Goal: Task Accomplishment & Management: Complete application form

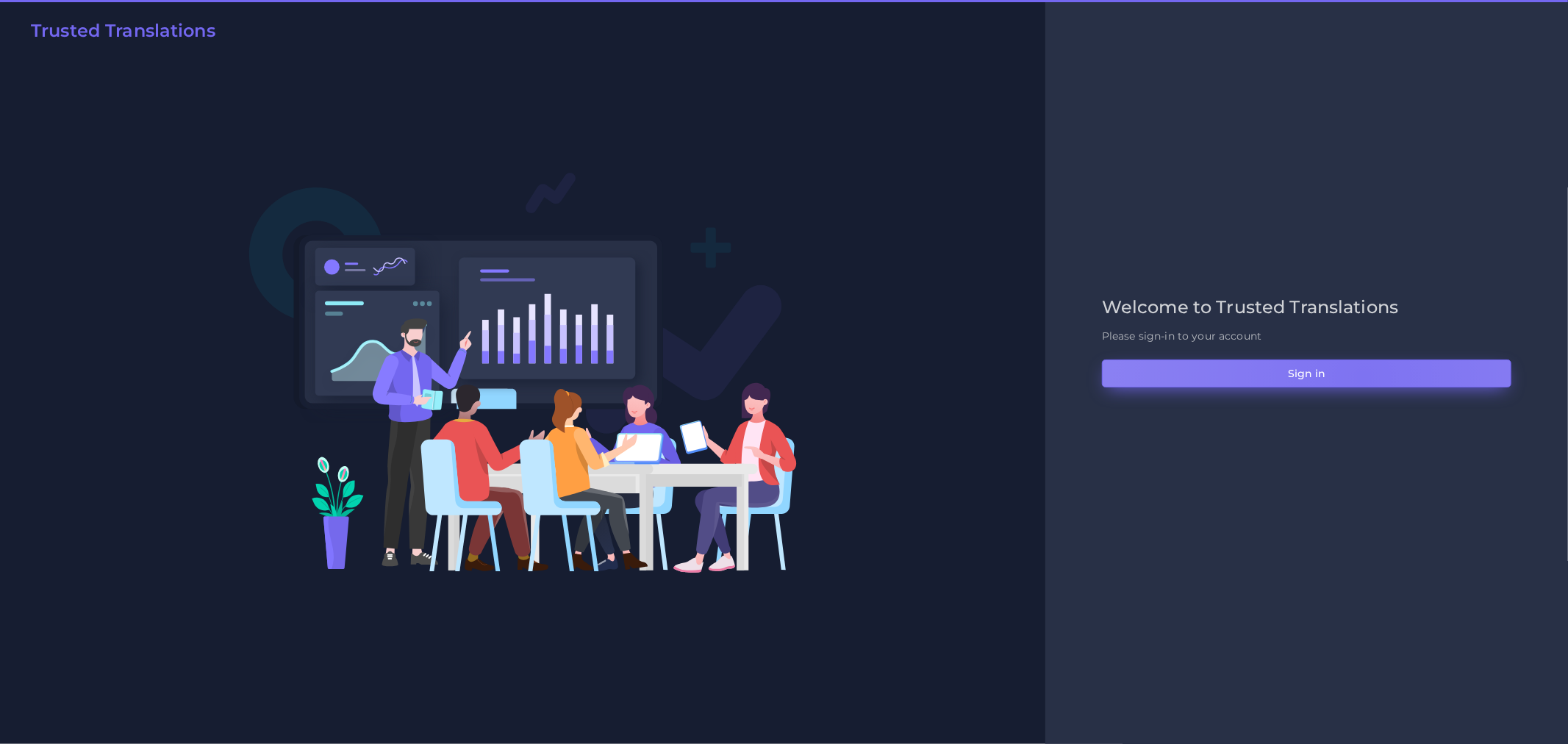
click at [1363, 376] on button "Sign in" at bounding box center [1307, 373] width 410 height 28
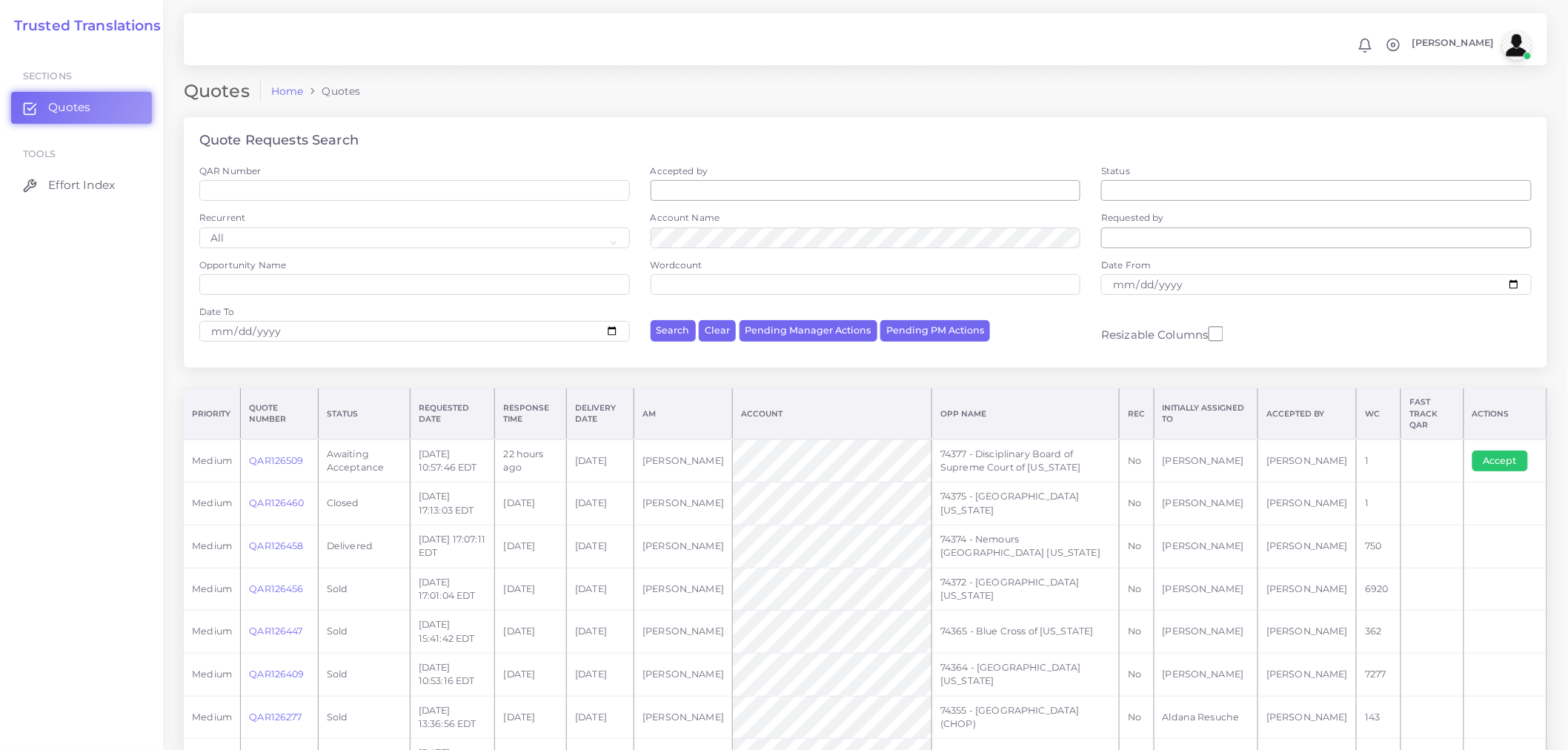
click at [1502, 440] on td "Accept" at bounding box center [1505, 461] width 83 height 43
click at [1501, 450] on button "Accept" at bounding box center [1500, 461] width 56 height 21
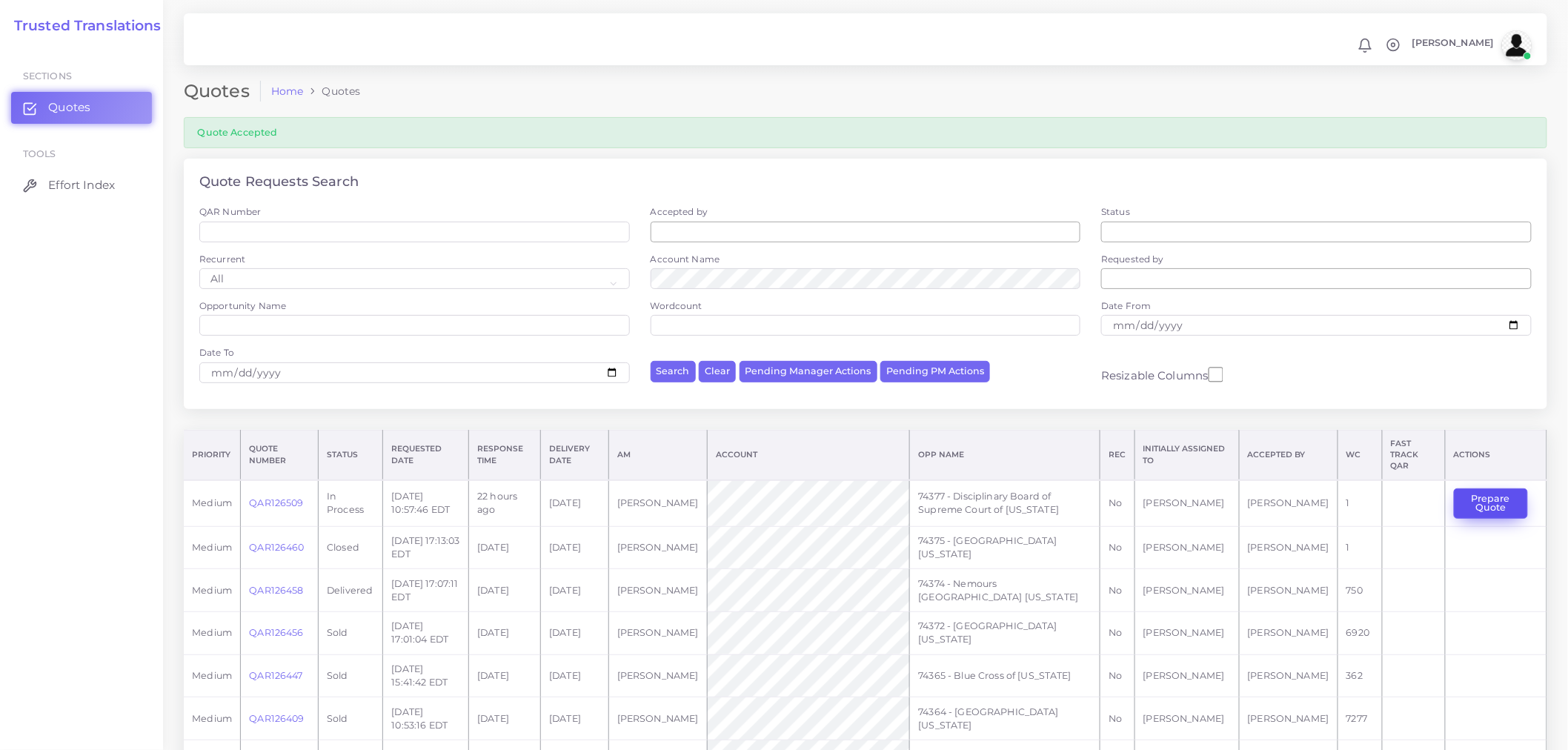
click at [1495, 488] on button "Prepare Quote" at bounding box center [1491, 503] width 74 height 30
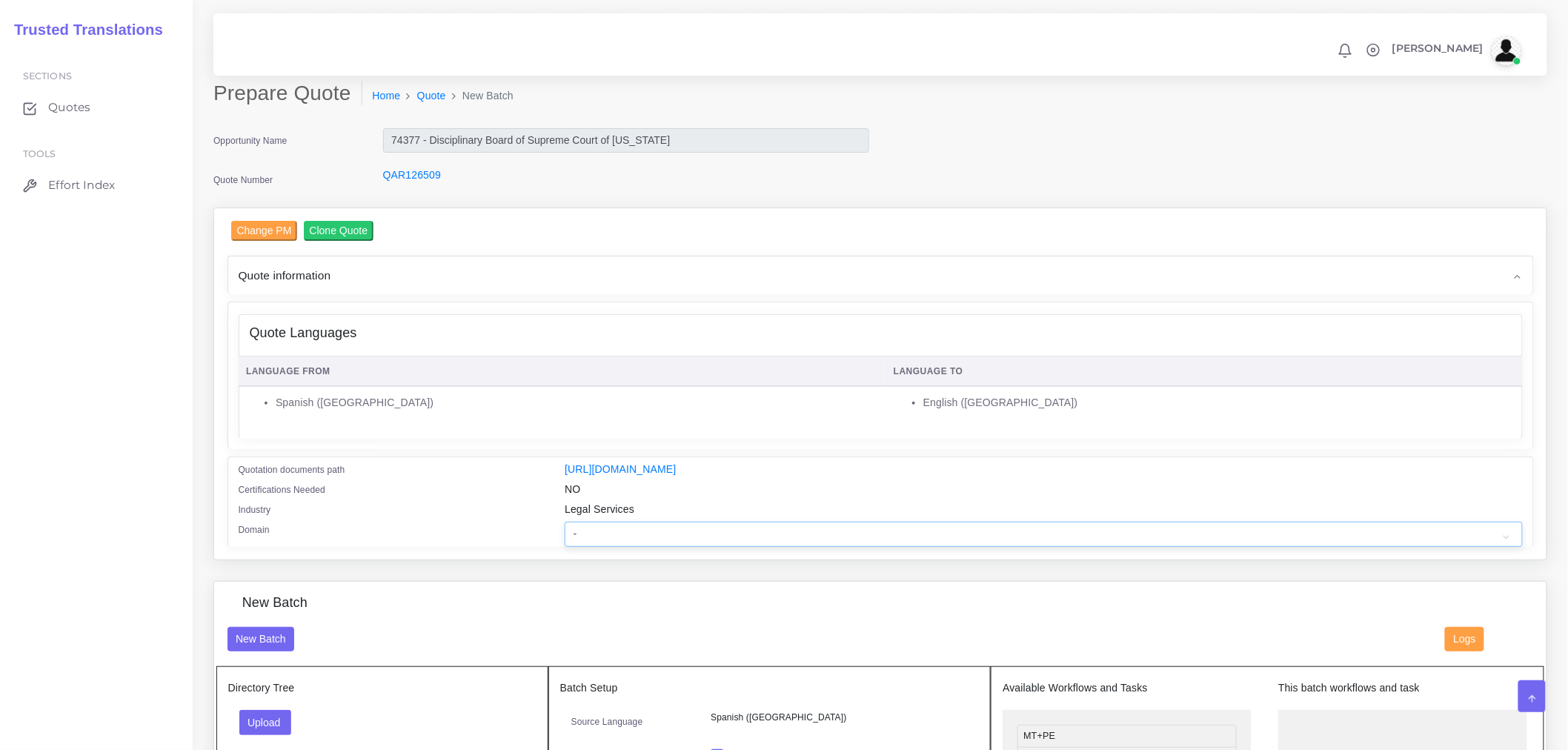
click at [798, 536] on select "- Advertising and Media Agriculture, Forestry and Fishing Architecture, Buildin…" at bounding box center [1044, 534] width 958 height 26
select select "Legal Services"
click at [565, 532] on select "- Advertising and Media Agriculture, Forestry and Fishing Architecture, Buildin…" at bounding box center [1044, 534] width 958 height 26
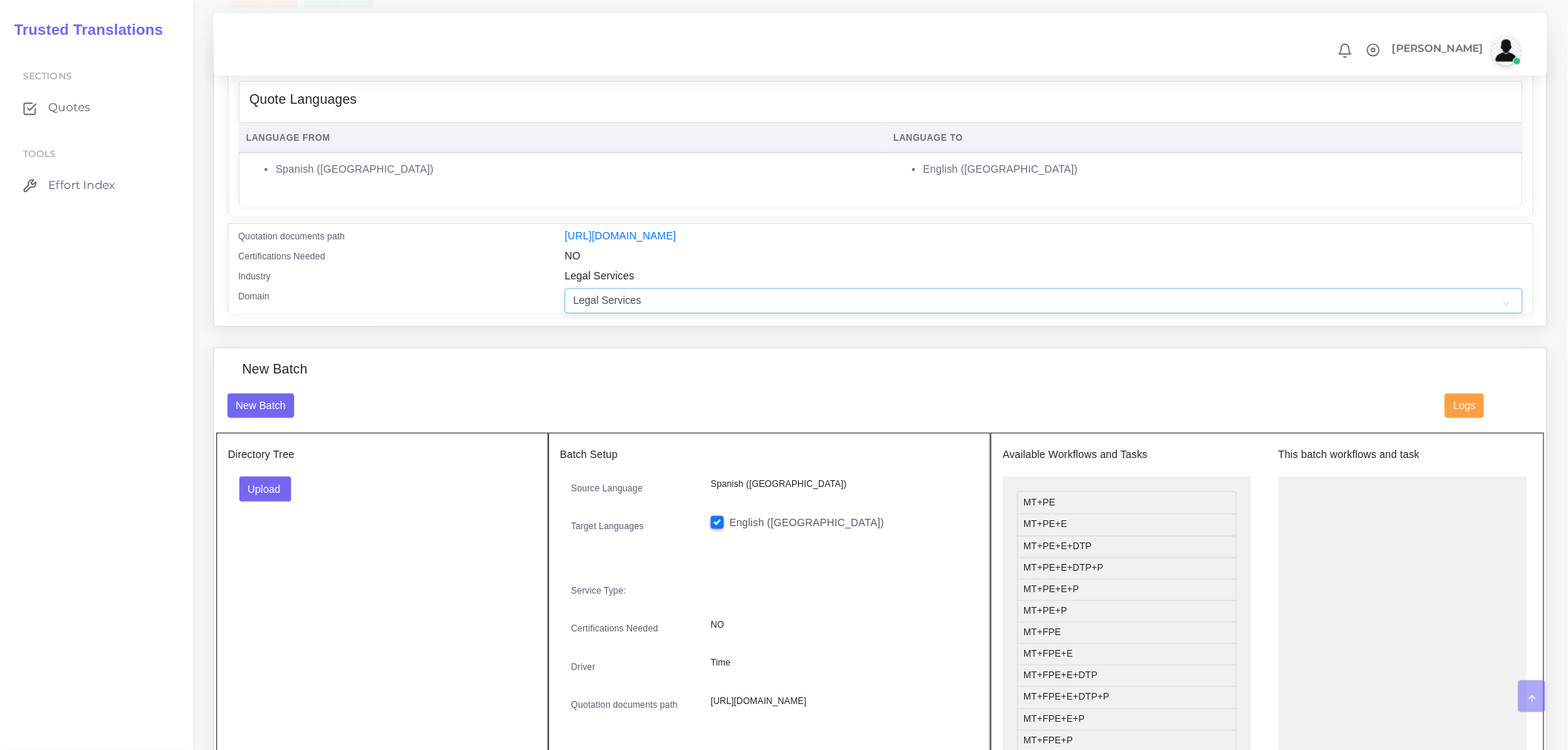
scroll to position [247, 0]
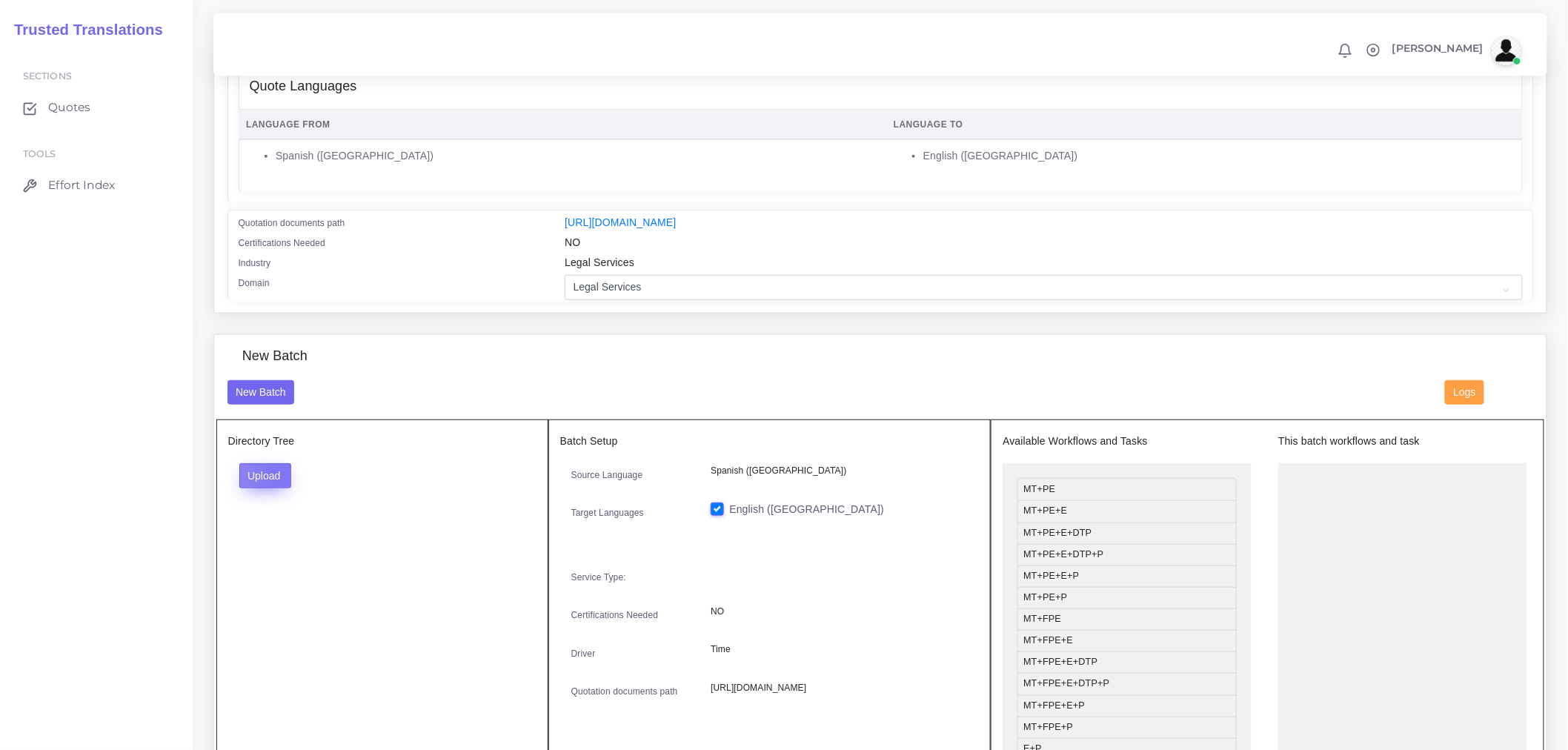
click at [279, 484] on button "Upload" at bounding box center [265, 476] width 53 height 26
click at [268, 538] on label "Files" at bounding box center [291, 532] width 102 height 19
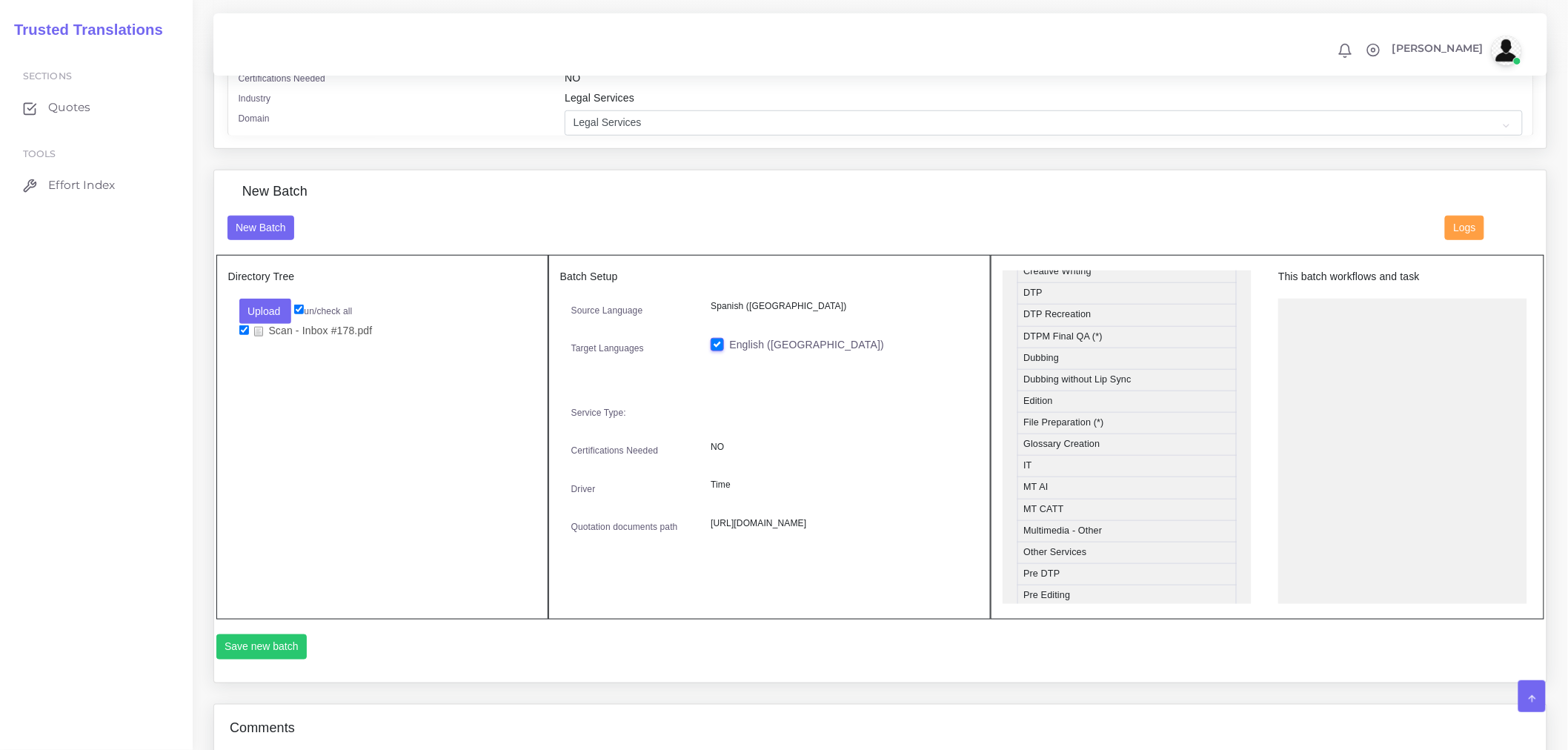
scroll to position [659, 0]
drag, startPoint x: 1070, startPoint y: 567, endPoint x: 1409, endPoint y: 357, distance: 398.8
drag, startPoint x: 1071, startPoint y: 418, endPoint x: 1382, endPoint y: 366, distance: 315.3
drag, startPoint x: 1317, startPoint y: 334, endPoint x: 1097, endPoint y: 435, distance: 242.1
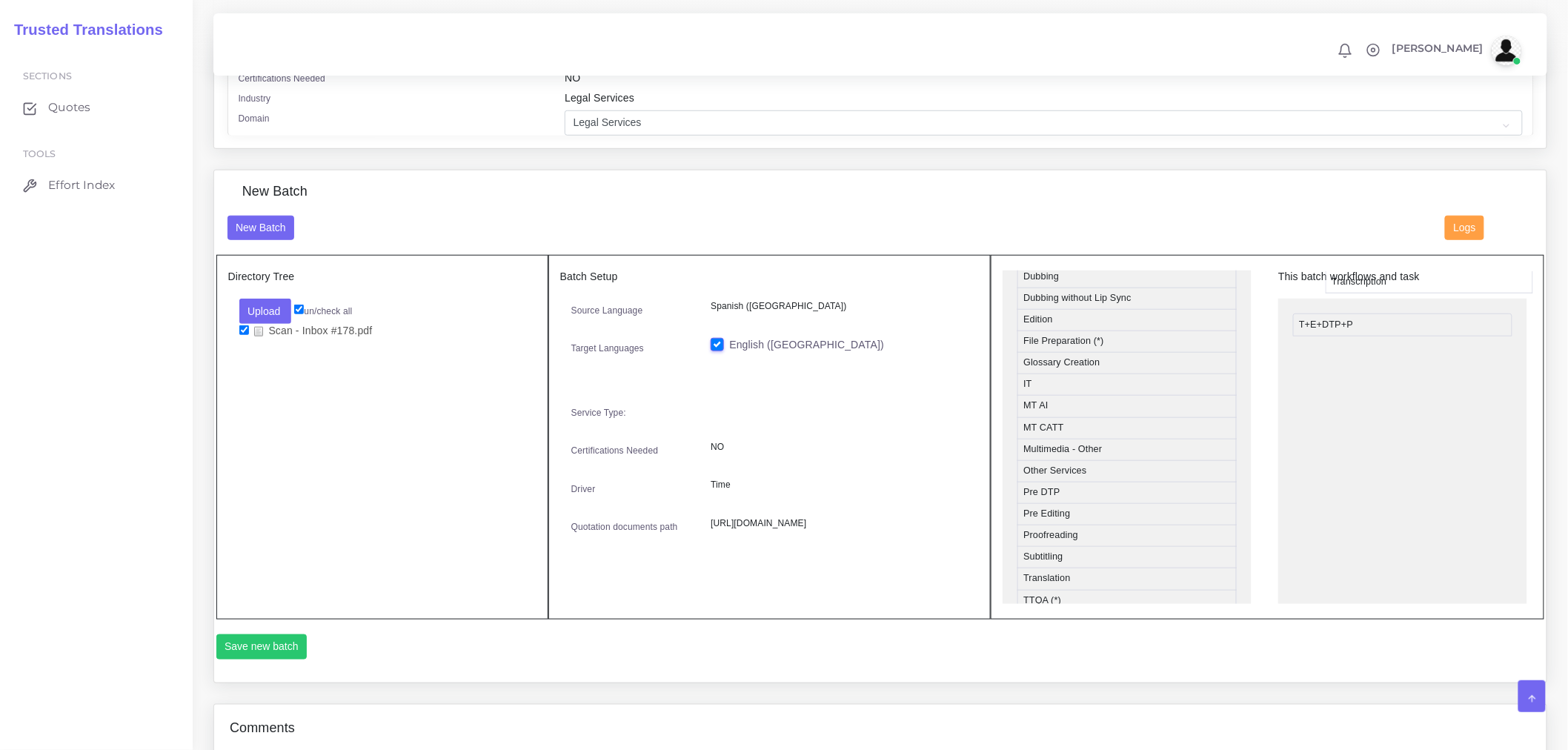
scroll to position [617, 0]
drag, startPoint x: 1063, startPoint y: 495, endPoint x: 1338, endPoint y: 327, distance: 322.3
click at [284, 659] on button "Save new batch" at bounding box center [262, 647] width 91 height 26
drag, startPoint x: 1358, startPoint y: 327, endPoint x: 1090, endPoint y: 396, distance: 276.7
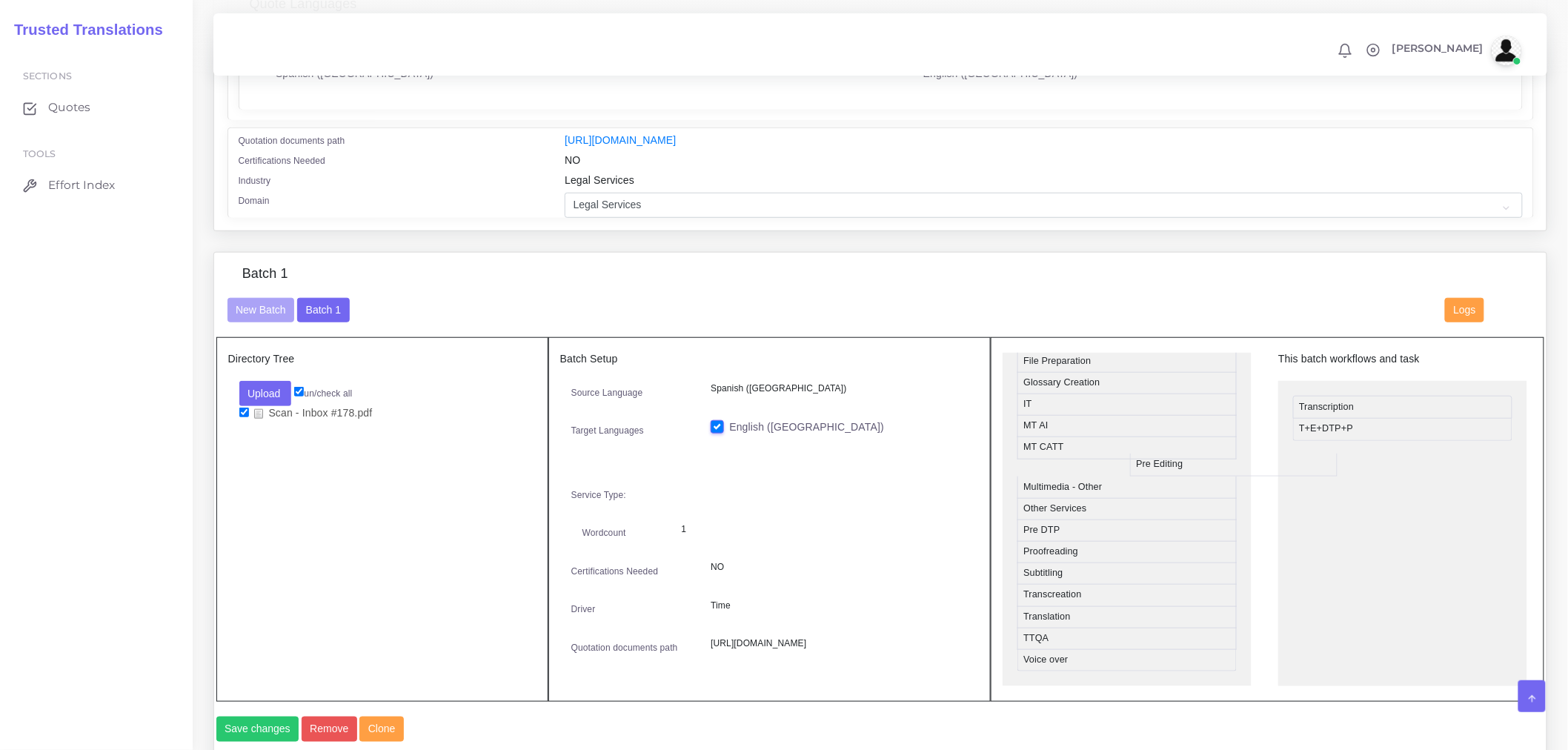
scroll to position [658, 0]
drag, startPoint x: 1048, startPoint y: 542, endPoint x: 1359, endPoint y: 416, distance: 335.6
drag, startPoint x: 1346, startPoint y: 443, endPoint x: 1169, endPoint y: 468, distance: 178.8
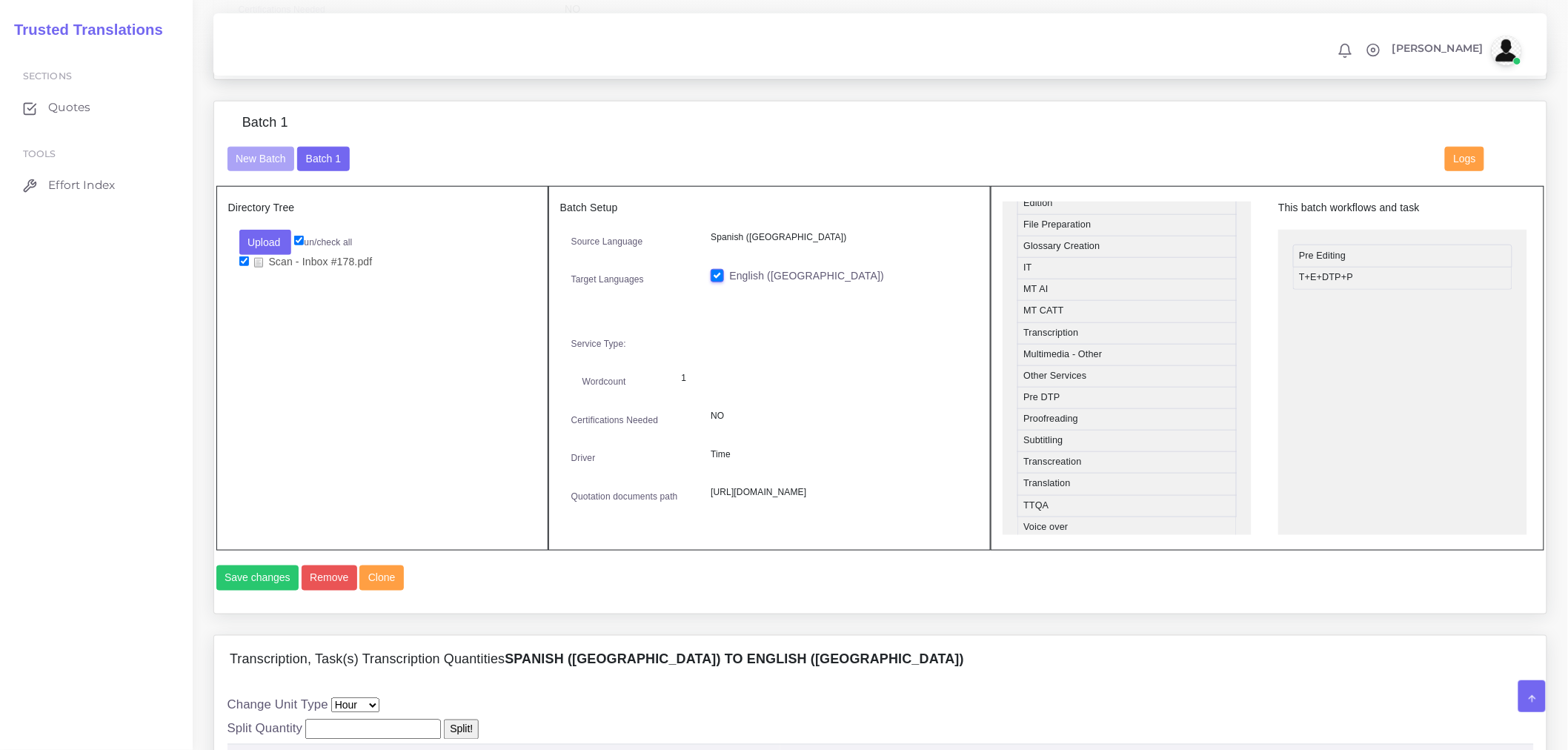
scroll to position [494, 0]
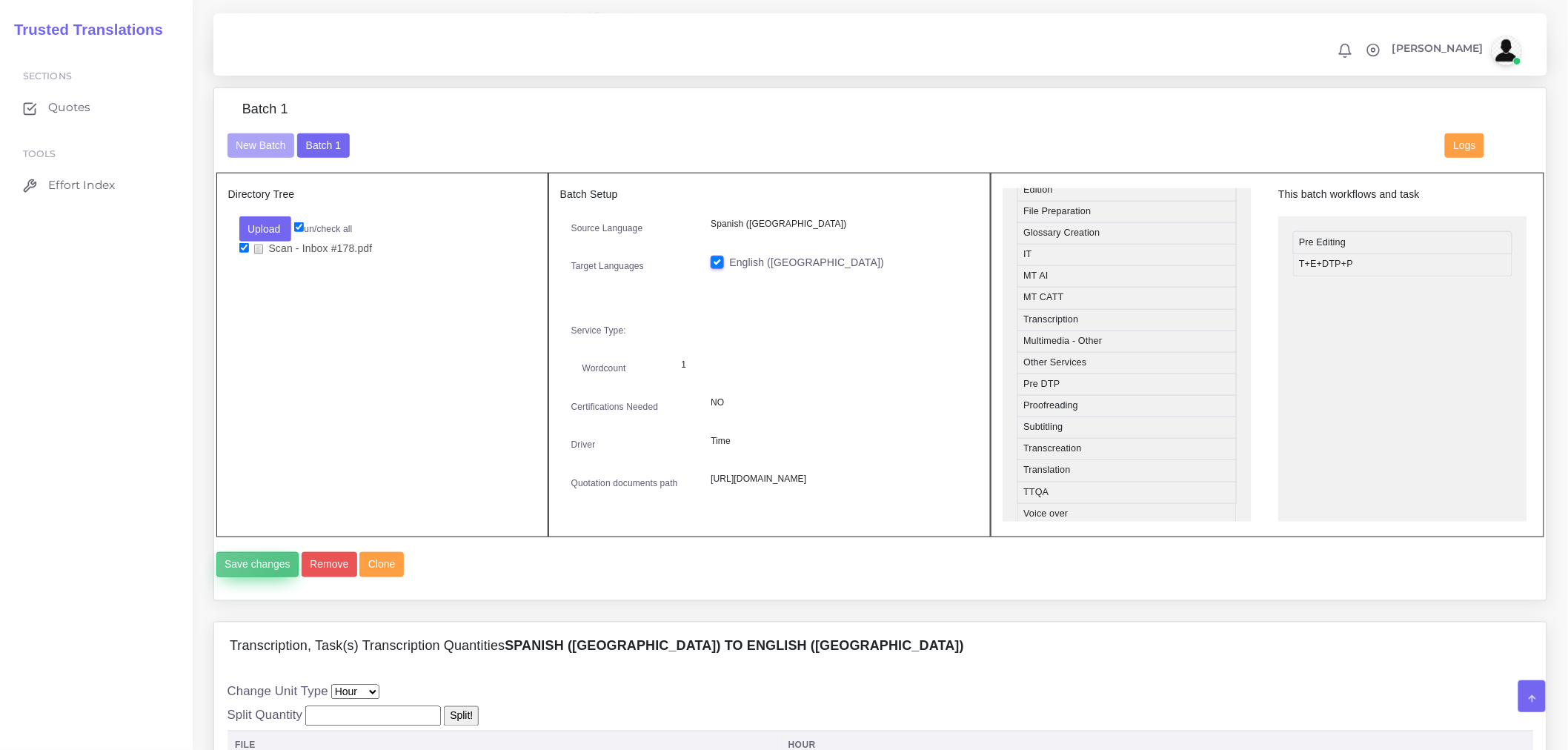
click at [282, 577] on button "Save changes" at bounding box center [258, 565] width 83 height 26
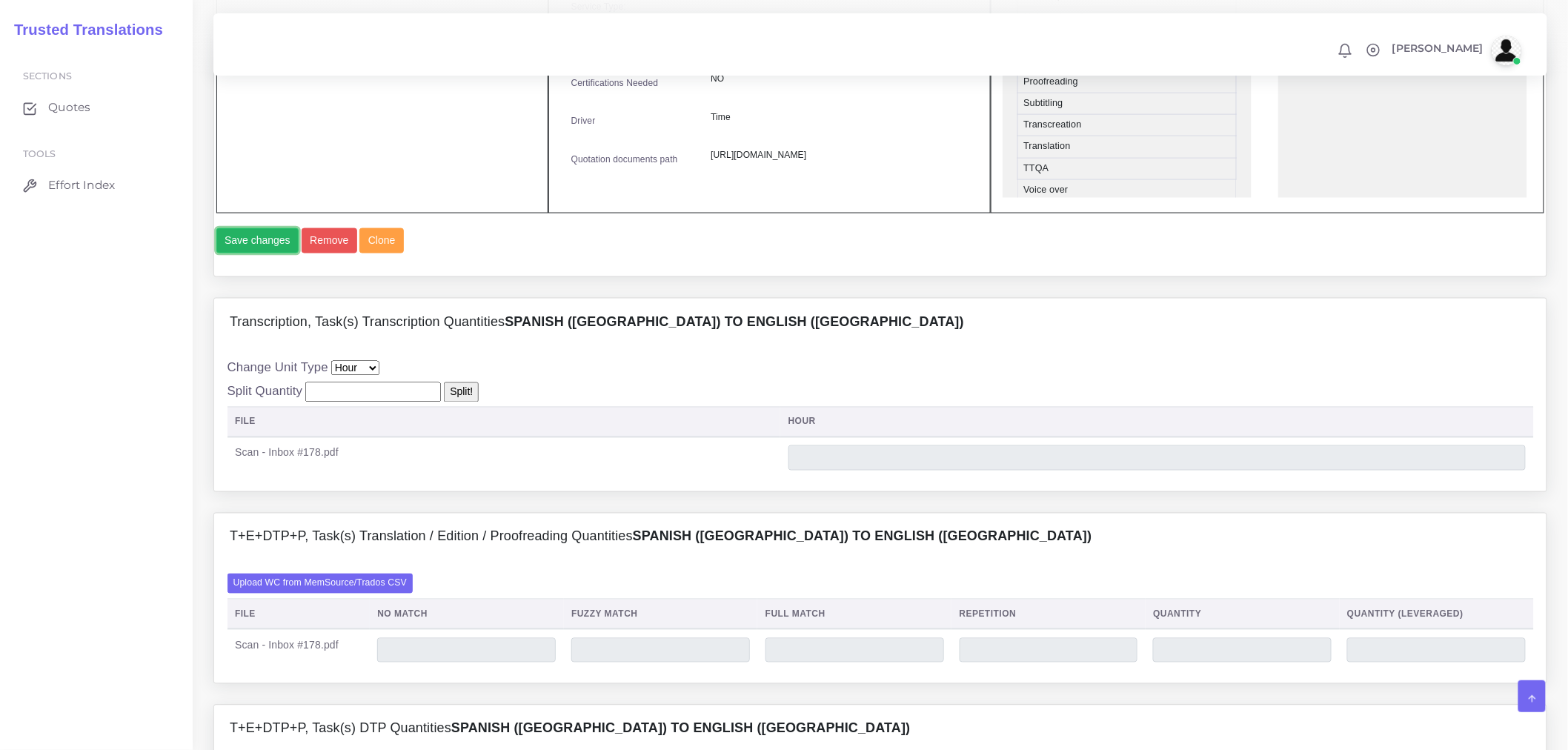
scroll to position [824, 0]
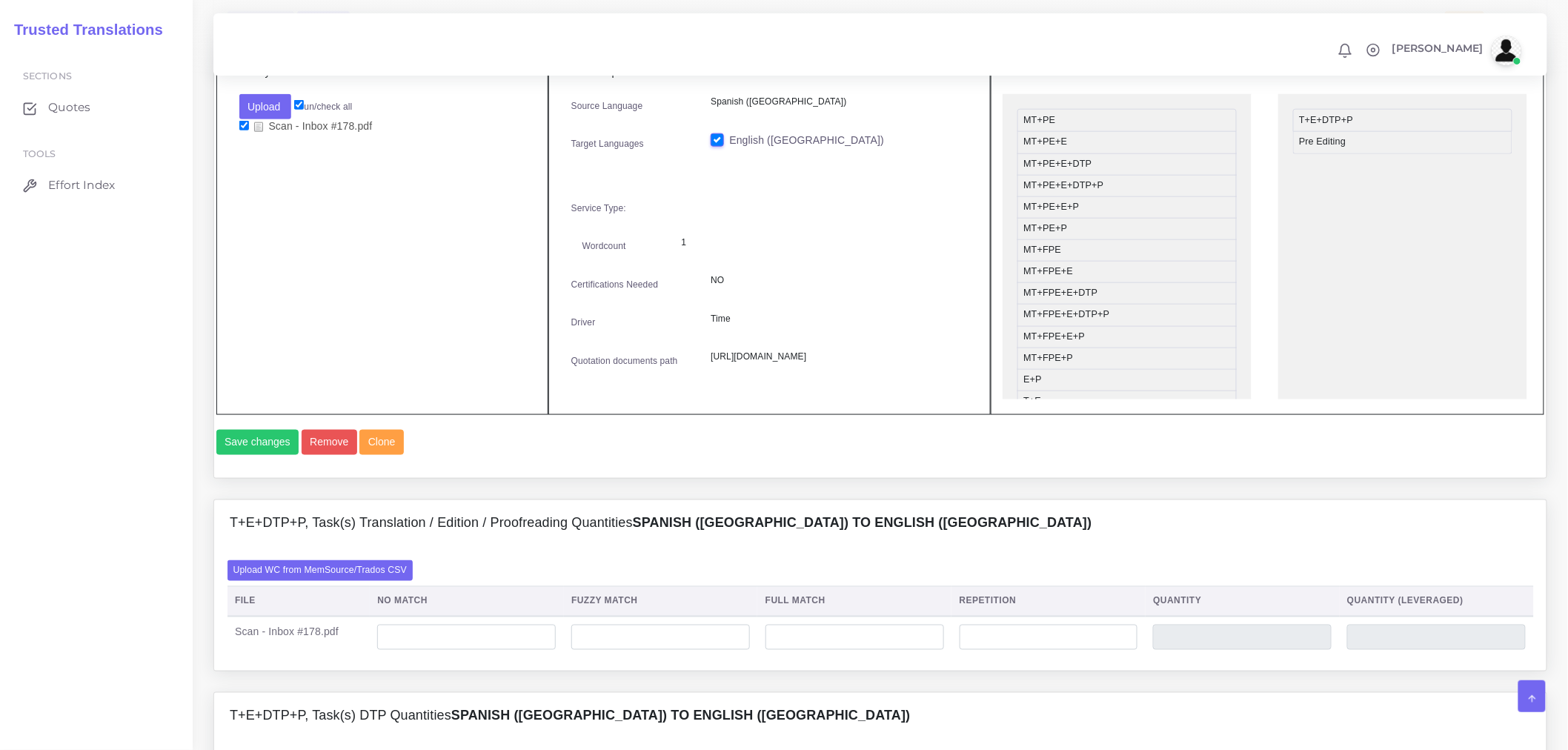
scroll to position [988, 0]
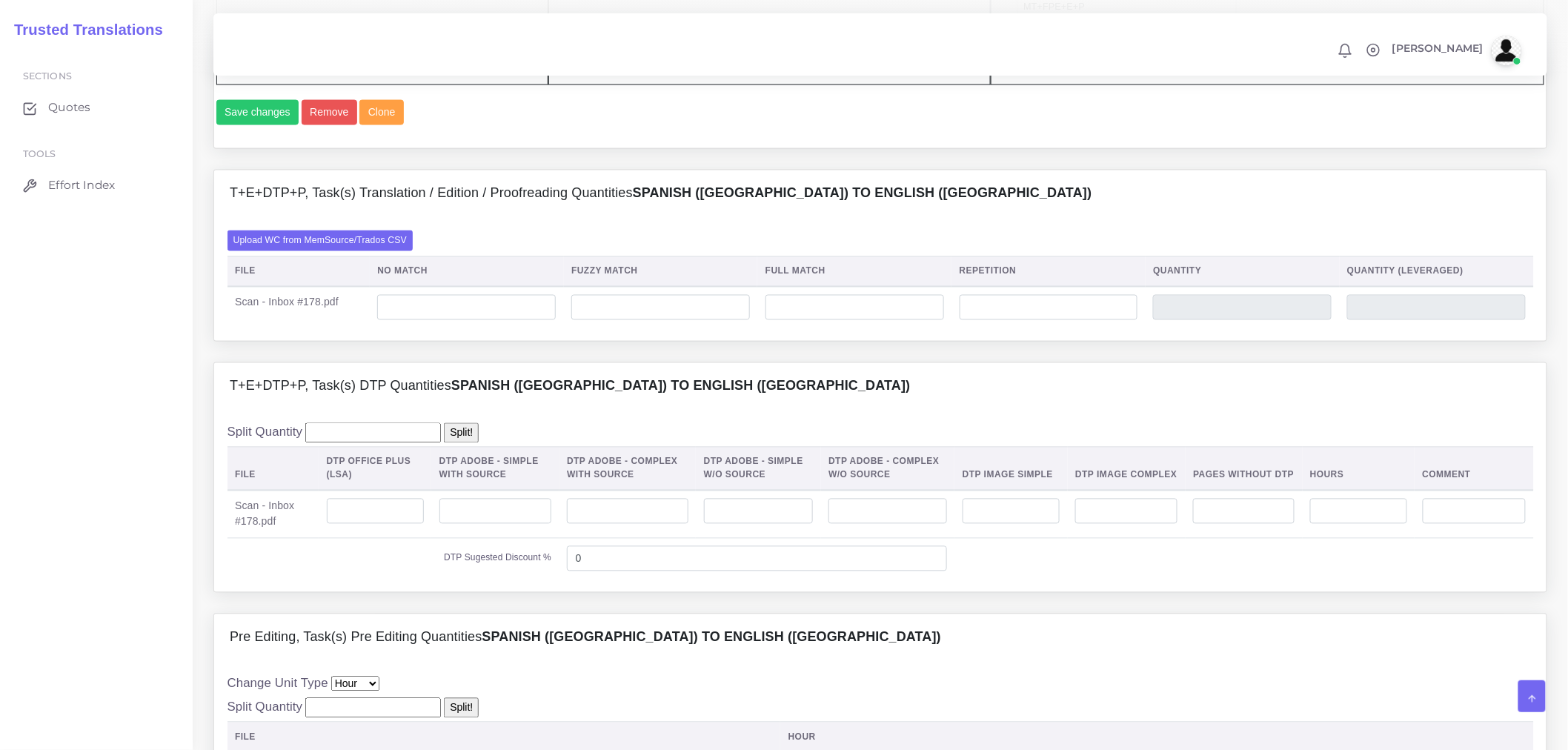
click at [474, 328] on td at bounding box center [466, 308] width 194 height 42
click at [476, 320] on input "number" at bounding box center [466, 307] width 179 height 26
type input "335"
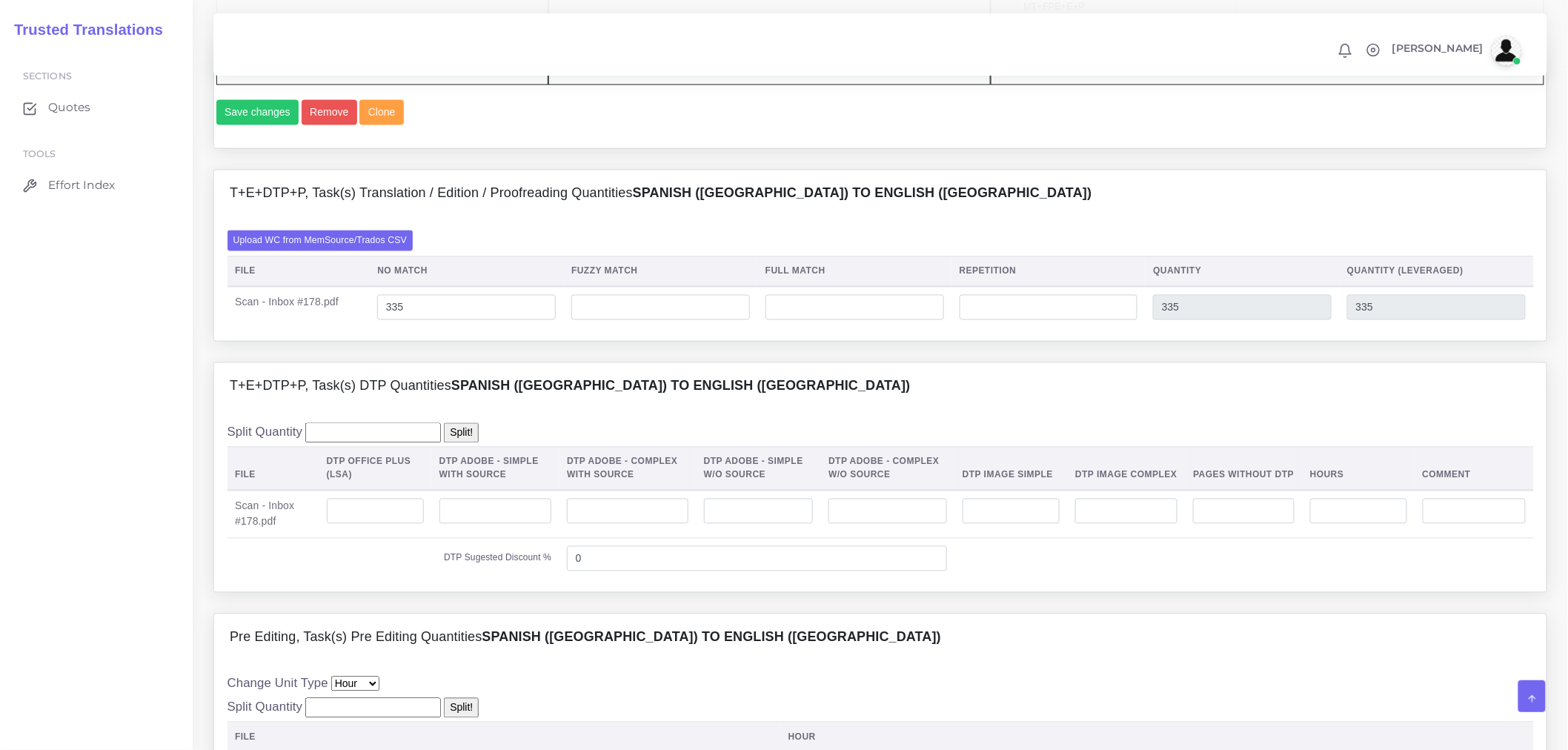
click at [668, 411] on div "T+E+DTP+P, Task(s) DTP Quantities Spanish (US) TO English ([GEOGRAPHIC_DATA])" at bounding box center [880, 386] width 1332 height 47
click at [343, 539] on td at bounding box center [375, 515] width 113 height 48
click at [350, 524] on input "number" at bounding box center [374, 512] width 97 height 26
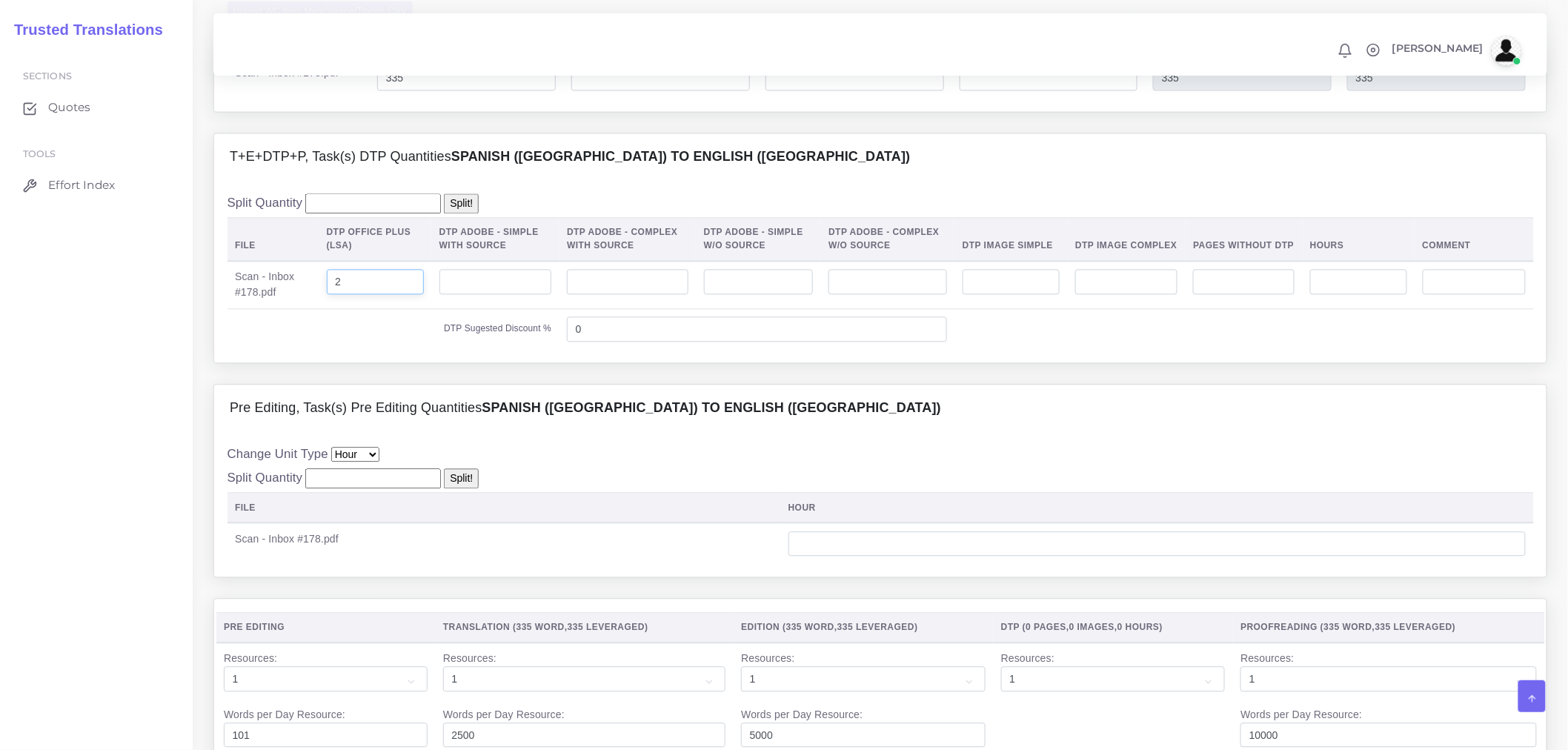
scroll to position [1399, 0]
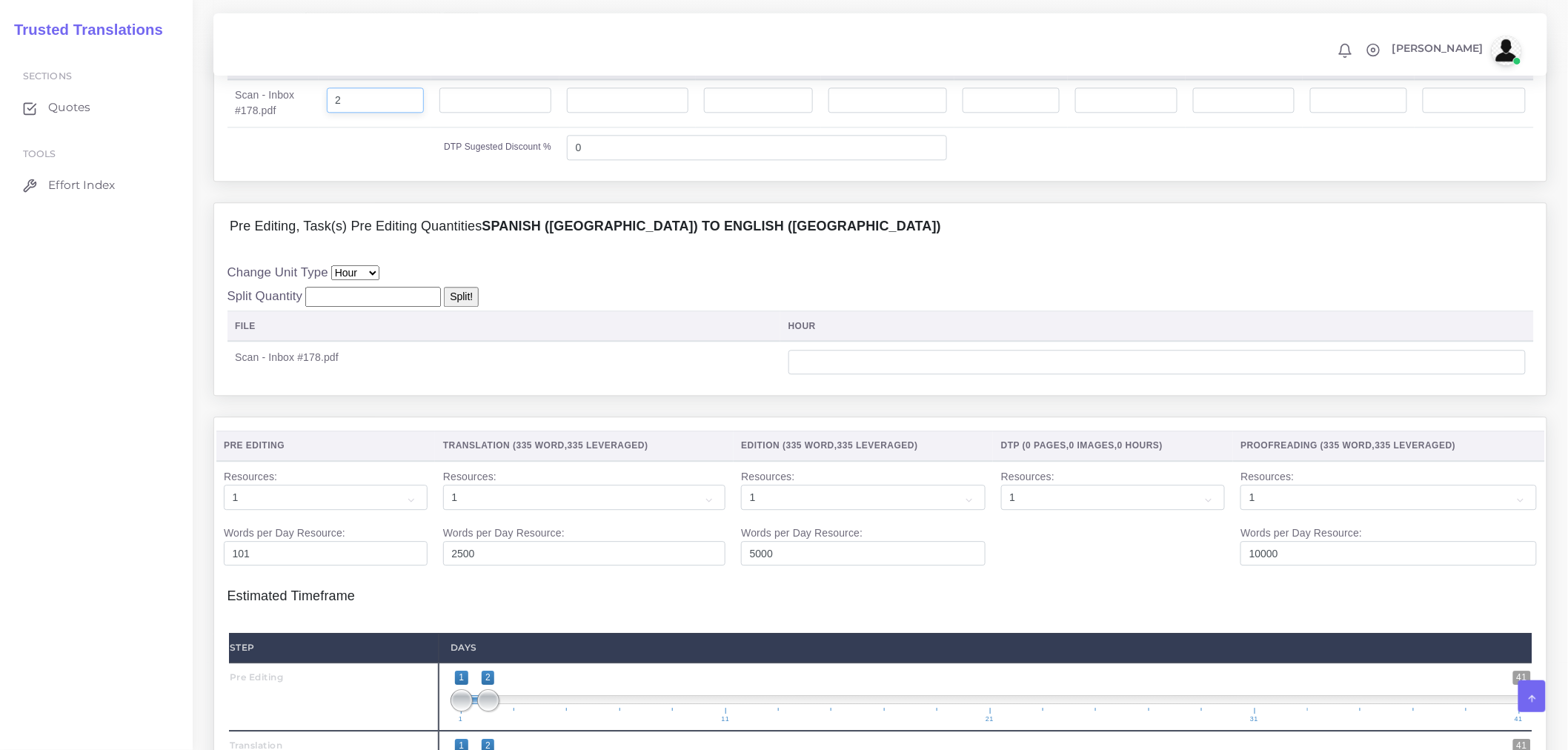
type input "2"
click at [1026, 375] on input "number" at bounding box center [1156, 362] width 737 height 26
type input "0"
type input "0.5"
click at [1271, 325] on div "Change Unit Type File Hour Image Minute Other Page Slide Word Split Quantity Sp…" at bounding box center [880, 323] width 1307 height 119
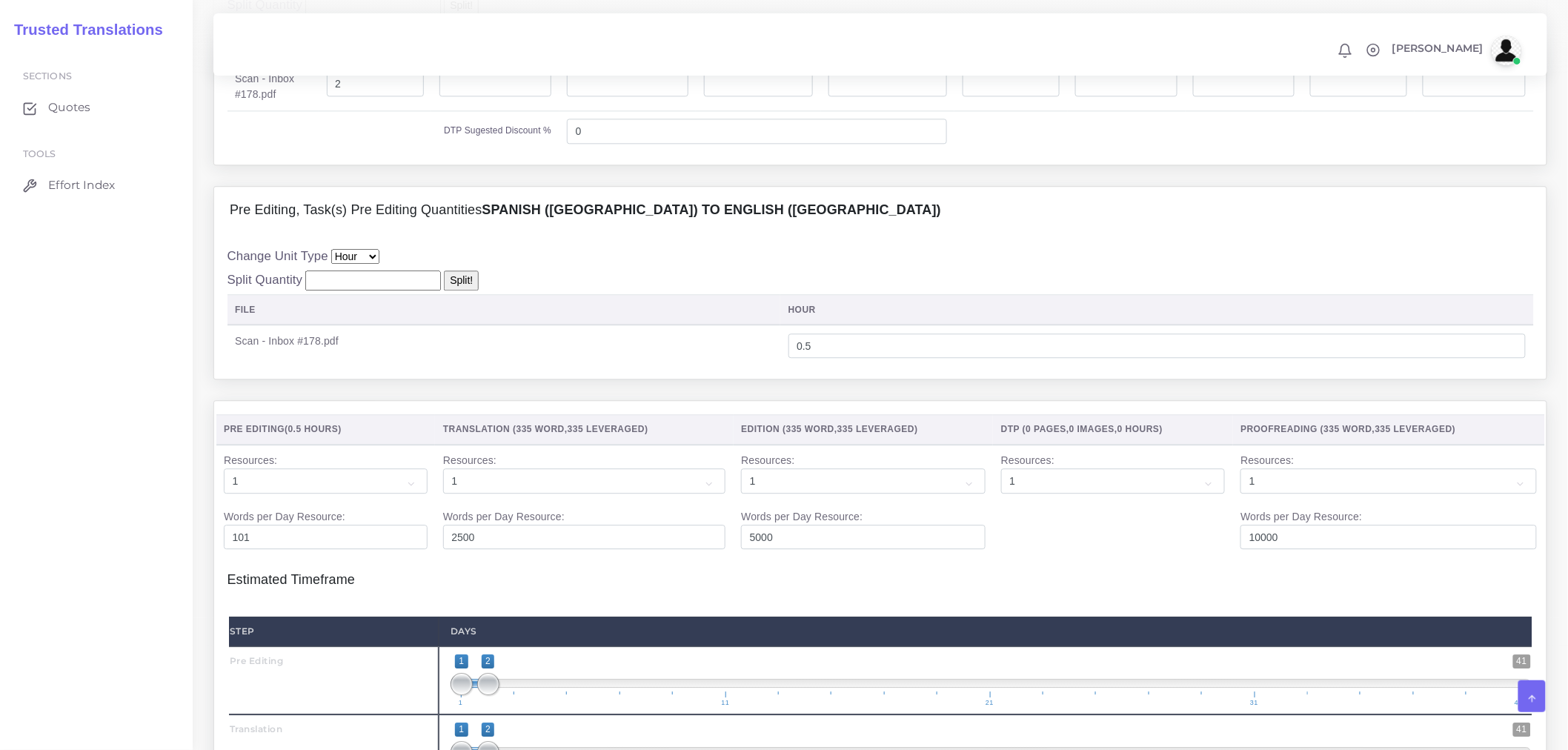
scroll to position [1812, 0]
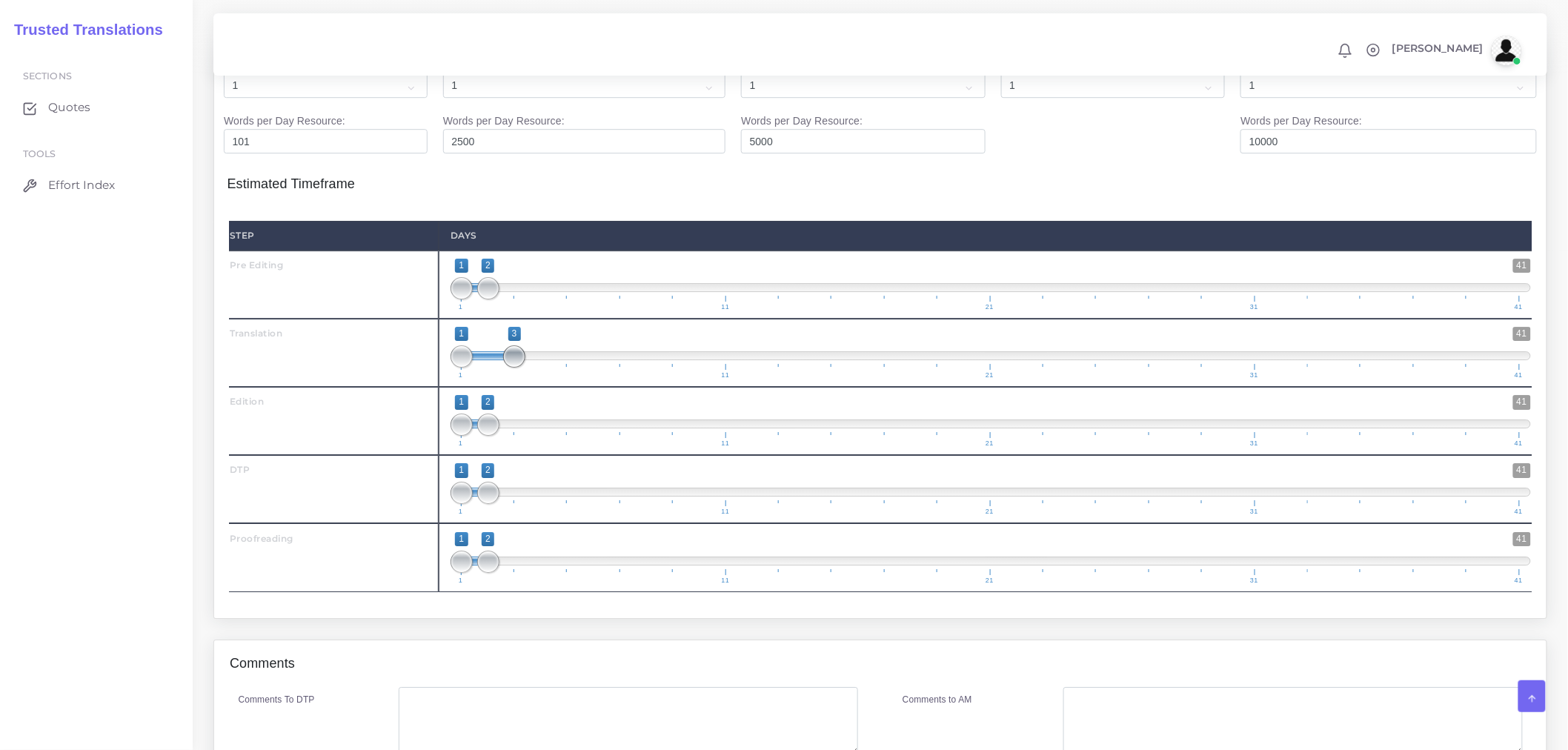
drag, startPoint x: 484, startPoint y: 397, endPoint x: 509, endPoint y: 399, distance: 25.1
click at [509, 368] on span at bounding box center [514, 356] width 22 height 22
type input "2;3"
drag, startPoint x: 457, startPoint y: 396, endPoint x: 477, endPoint y: 396, distance: 20.0
click at [477, 368] on span at bounding box center [488, 356] width 22 height 22
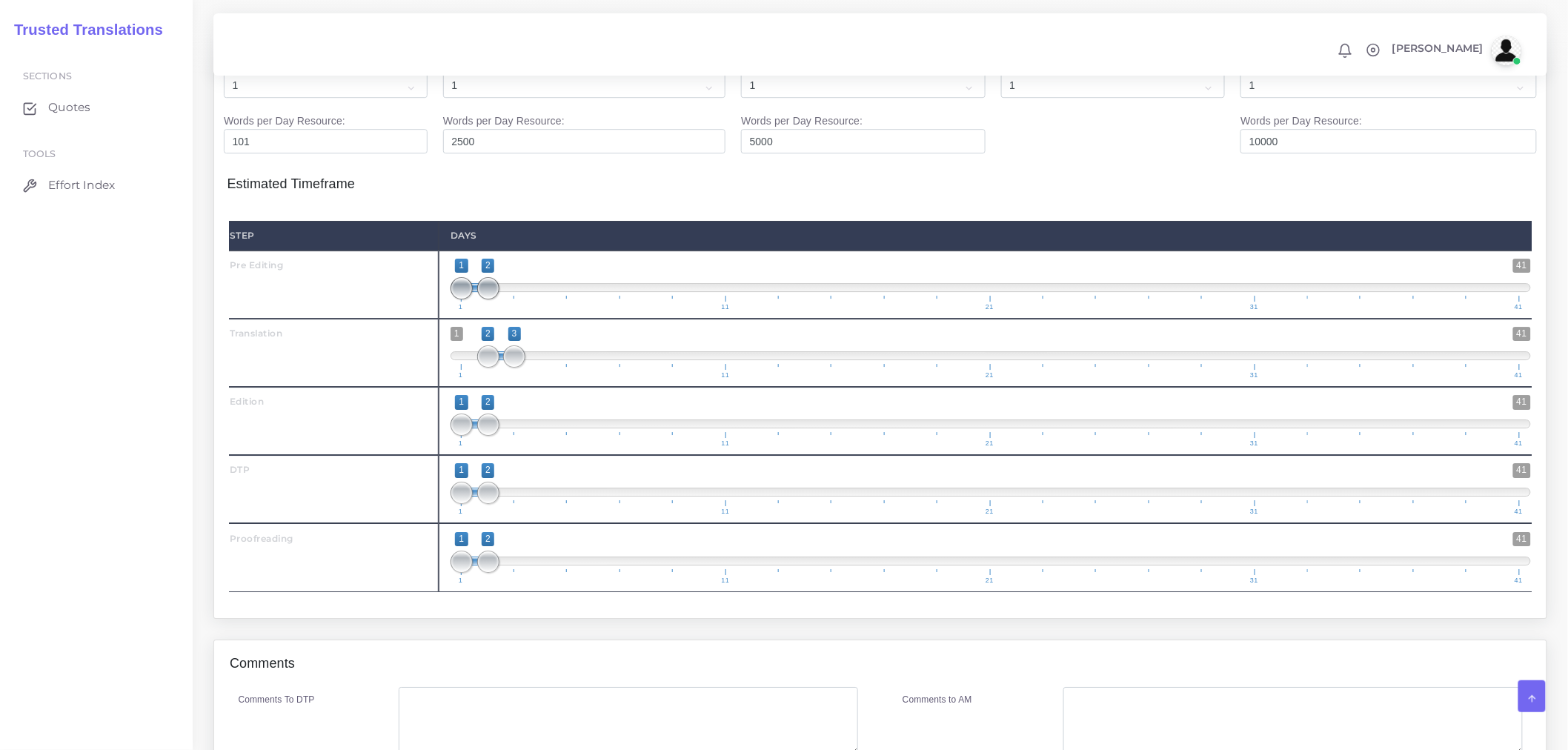
drag, startPoint x: 480, startPoint y: 328, endPoint x: 469, endPoint y: 328, distance: 11.0
click at [469, 310] on span "1 41 1 2 1 — 2 1 11 21 31 41" at bounding box center [990, 284] width 1081 height 52
type input "1;1"
drag, startPoint x: 483, startPoint y: 327, endPoint x: 461, endPoint y: 336, distance: 23.8
click at [456, 300] on span at bounding box center [461, 288] width 22 height 22
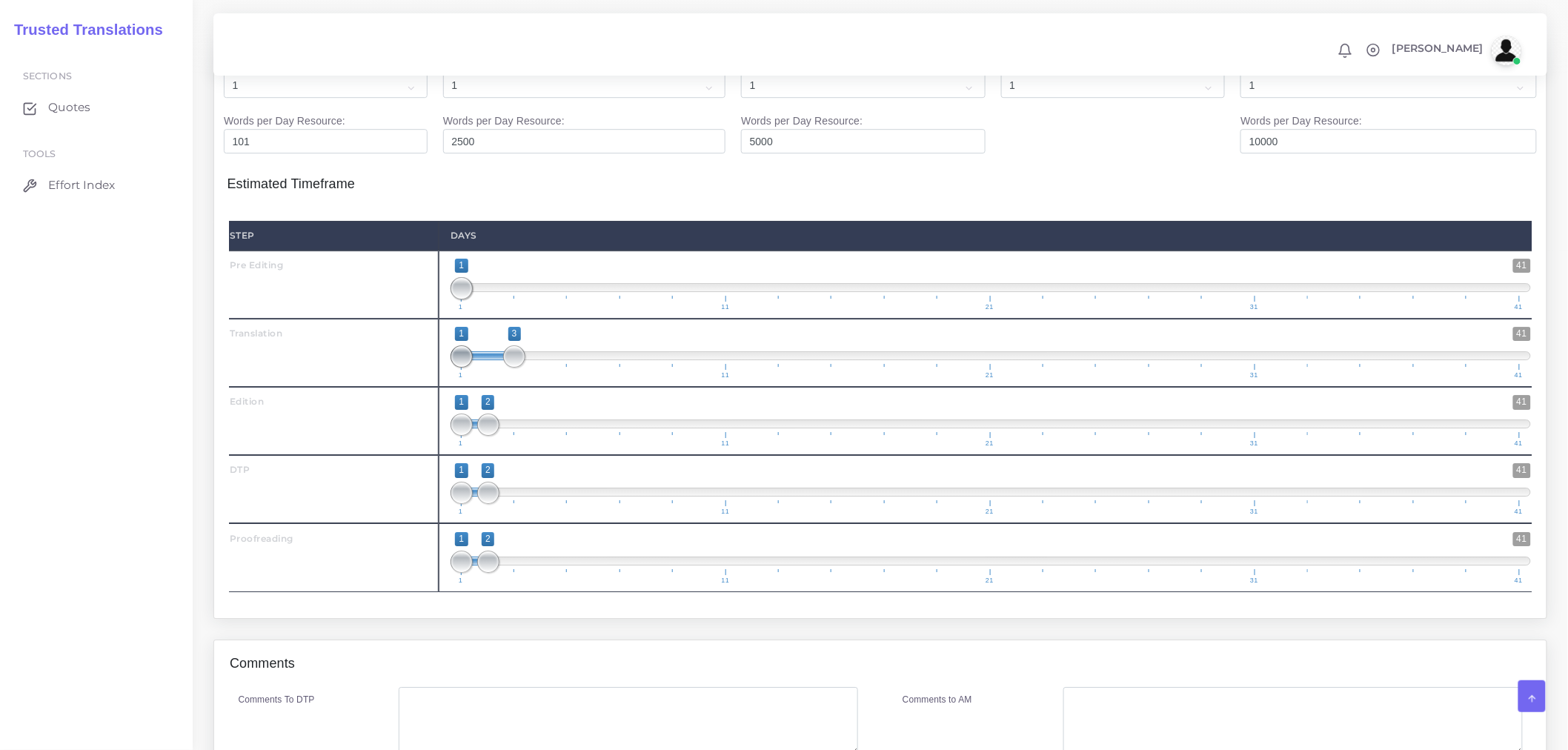
drag, startPoint x: 490, startPoint y: 396, endPoint x: 463, endPoint y: 396, distance: 27.0
click at [463, 368] on span at bounding box center [461, 356] width 22 height 22
type input "1;2"
drag, startPoint x: 515, startPoint y: 404, endPoint x: 493, endPoint y: 403, distance: 22.0
click at [503, 368] on span at bounding box center [514, 356] width 22 height 22
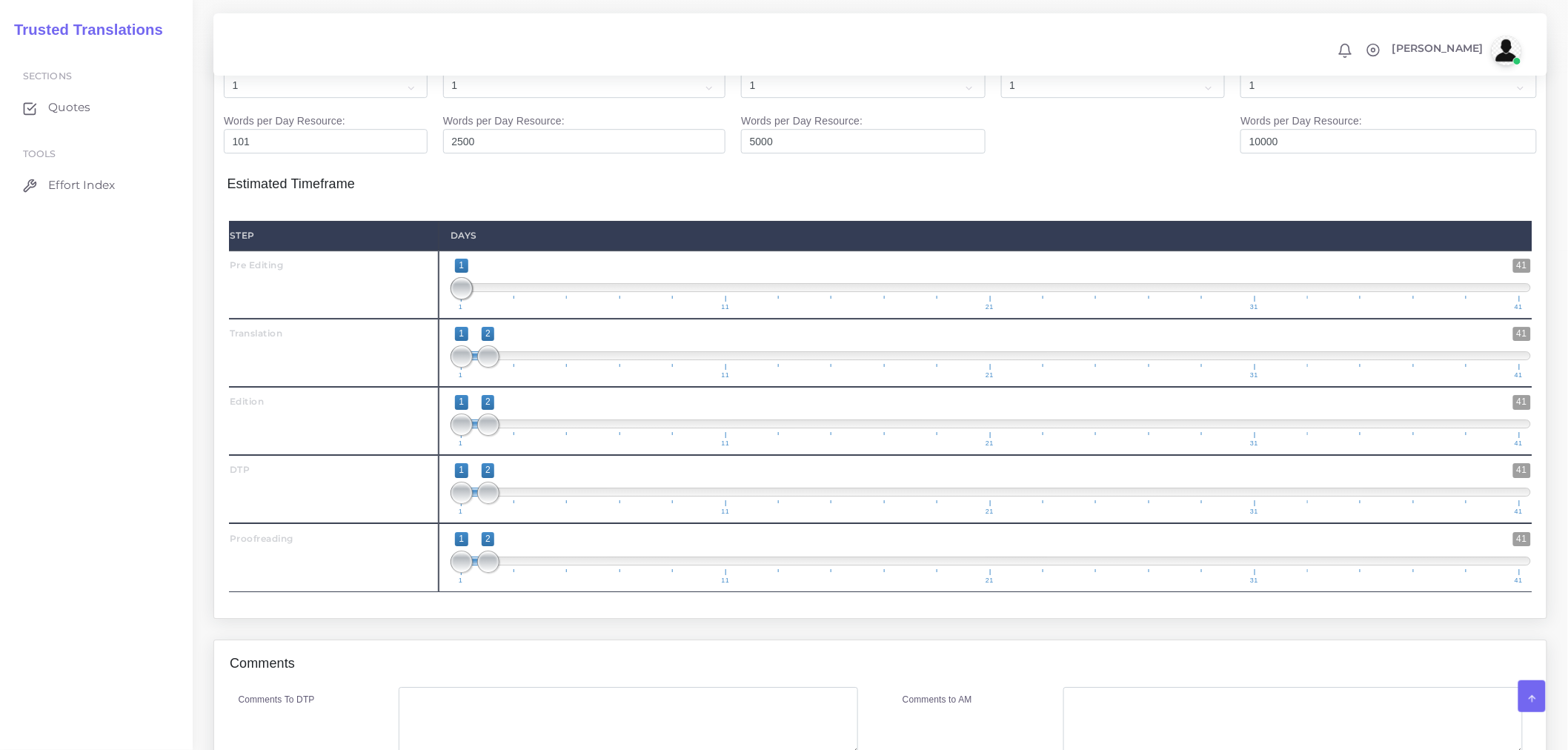
drag, startPoint x: 499, startPoint y: 455, endPoint x: 509, endPoint y: 458, distance: 10.4
click at [509, 447] on span "1 41 1 2 1 — 2 1 11 21 31 41" at bounding box center [990, 421] width 1081 height 52
drag, startPoint x: 495, startPoint y: 464, endPoint x: 507, endPoint y: 467, distance: 12.4
click at [507, 447] on span "1 41 1 2 1 — 2 1 11 21 31 41" at bounding box center [990, 421] width 1081 height 52
type input "2;3"
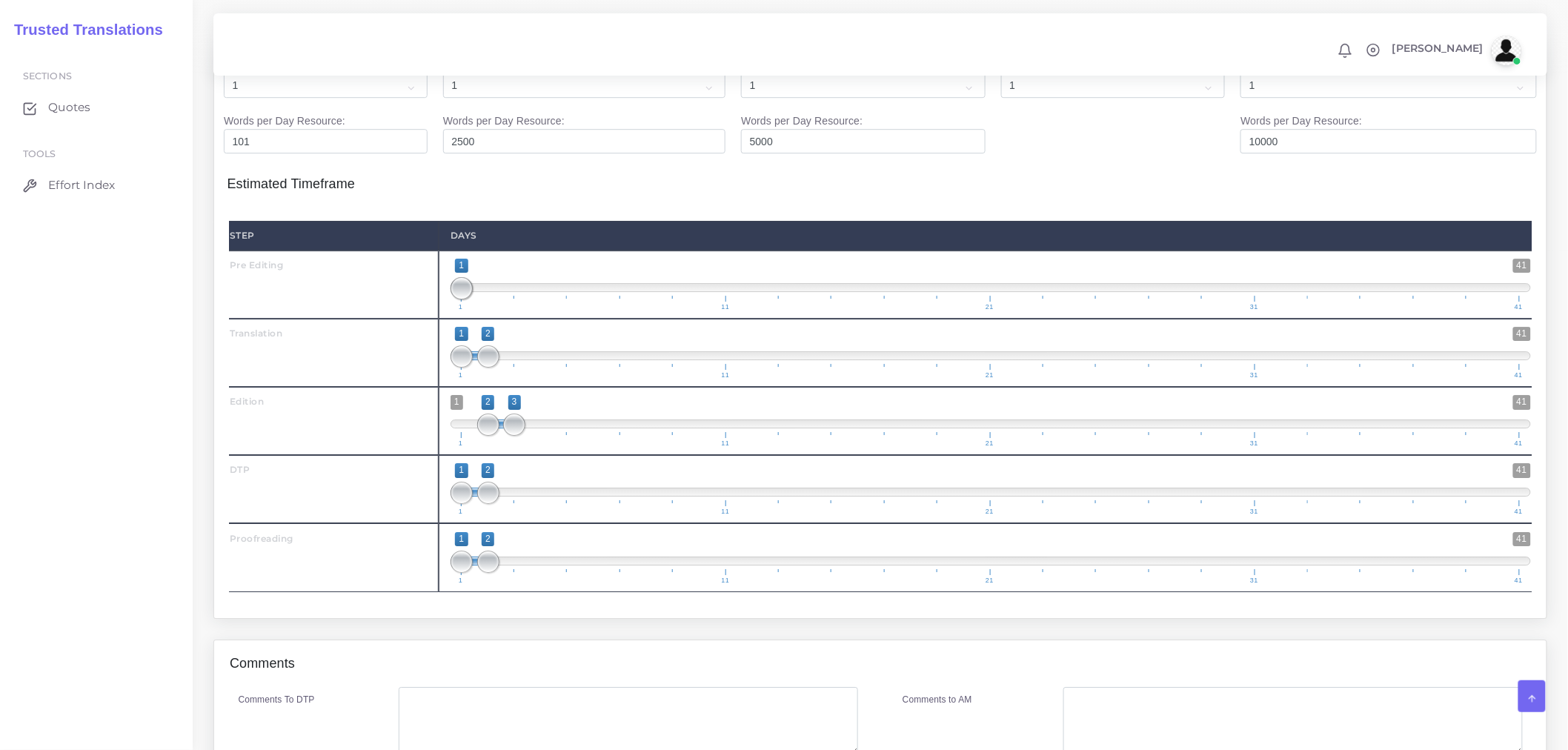
click at [502, 447] on span "1 41 2 3 2 — 3 1 11 21 31 41" at bounding box center [990, 421] width 1081 height 52
click at [513, 515] on span "1 41 1 2 1 — 2 1 11 21 31 41" at bounding box center [990, 489] width 1081 height 52
click at [513, 504] on span at bounding box center [514, 493] width 22 height 22
drag, startPoint x: 494, startPoint y: 538, endPoint x: 505, endPoint y: 536, distance: 11.2
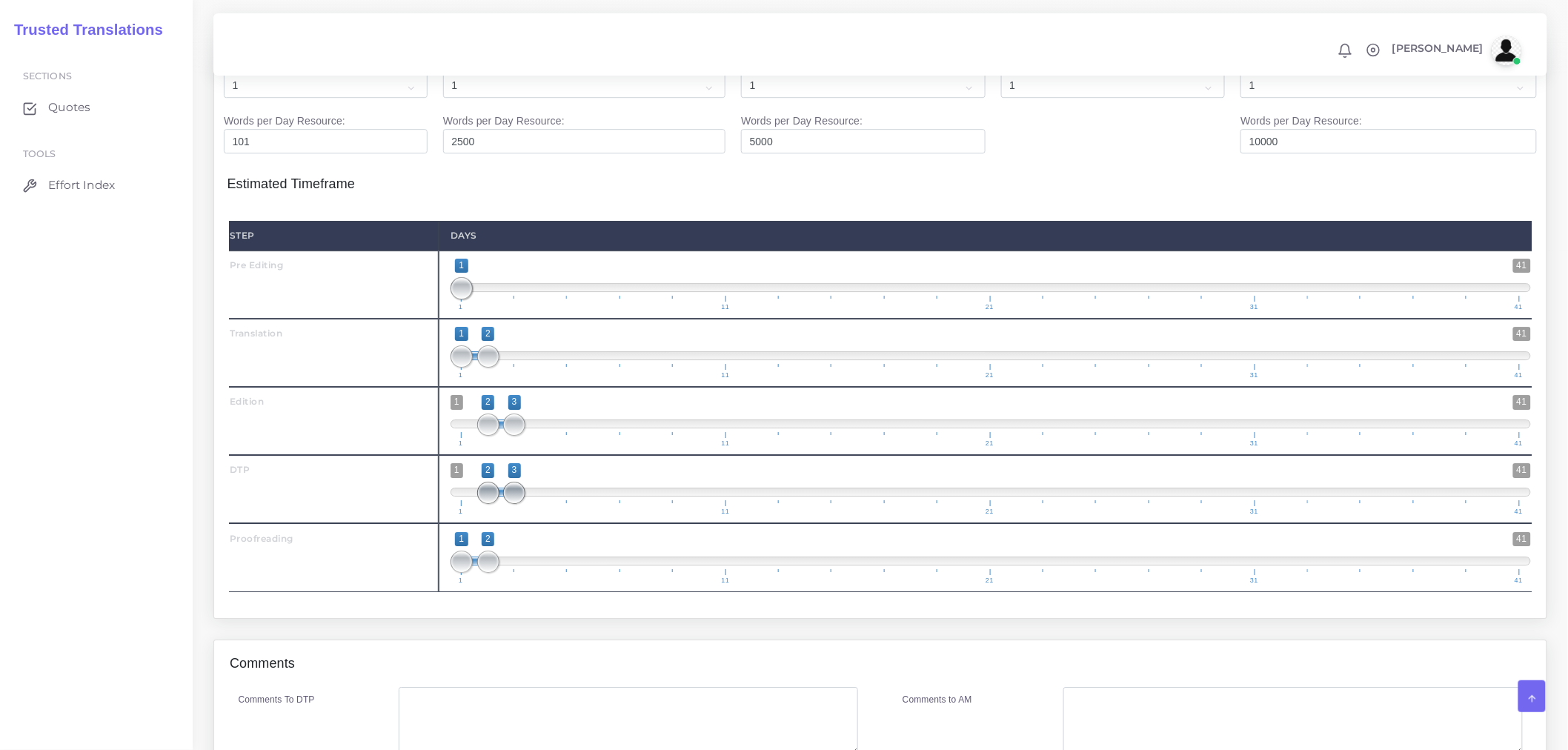
click at [505, 515] on span "1 41 2 3 2 — 3 1 11 21 31 41" at bounding box center [990, 489] width 1081 height 52
click at [505, 504] on span at bounding box center [514, 493] width 22 height 22
type input "3;3"
drag, startPoint x: 490, startPoint y: 534, endPoint x: 514, endPoint y: 534, distance: 24.0
click at [514, 504] on span at bounding box center [514, 493] width 22 height 22
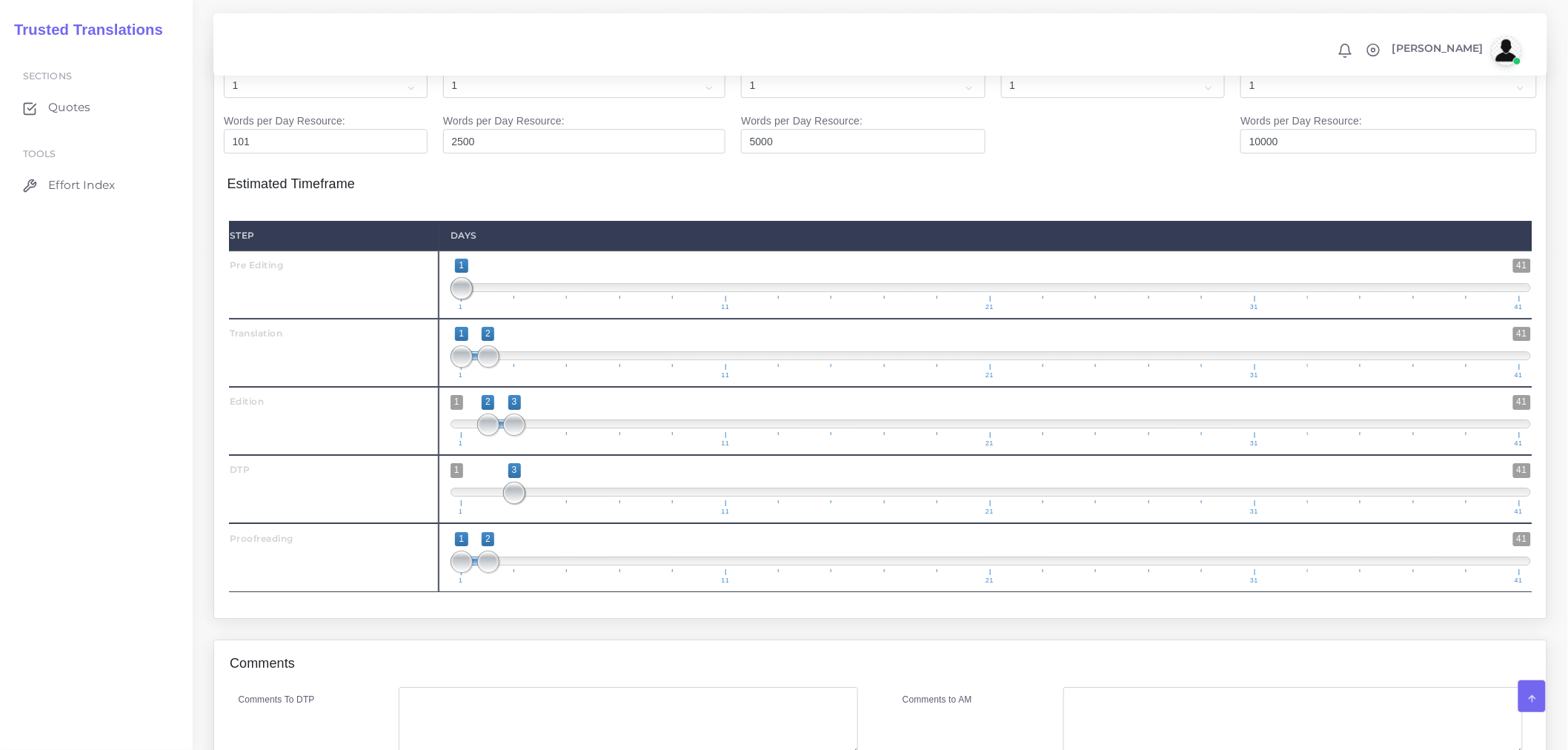
drag, startPoint x: 495, startPoint y: 595, endPoint x: 539, endPoint y: 602, distance: 44.6
click at [539, 584] on span "1 41 1 2 1 — 2 1 11 21 31 41" at bounding box center [990, 558] width 1081 height 52
drag, startPoint x: 487, startPoint y: 604, endPoint x: 544, endPoint y: 601, distance: 57.1
click at [544, 573] on span at bounding box center [541, 562] width 22 height 22
type input "3;4"
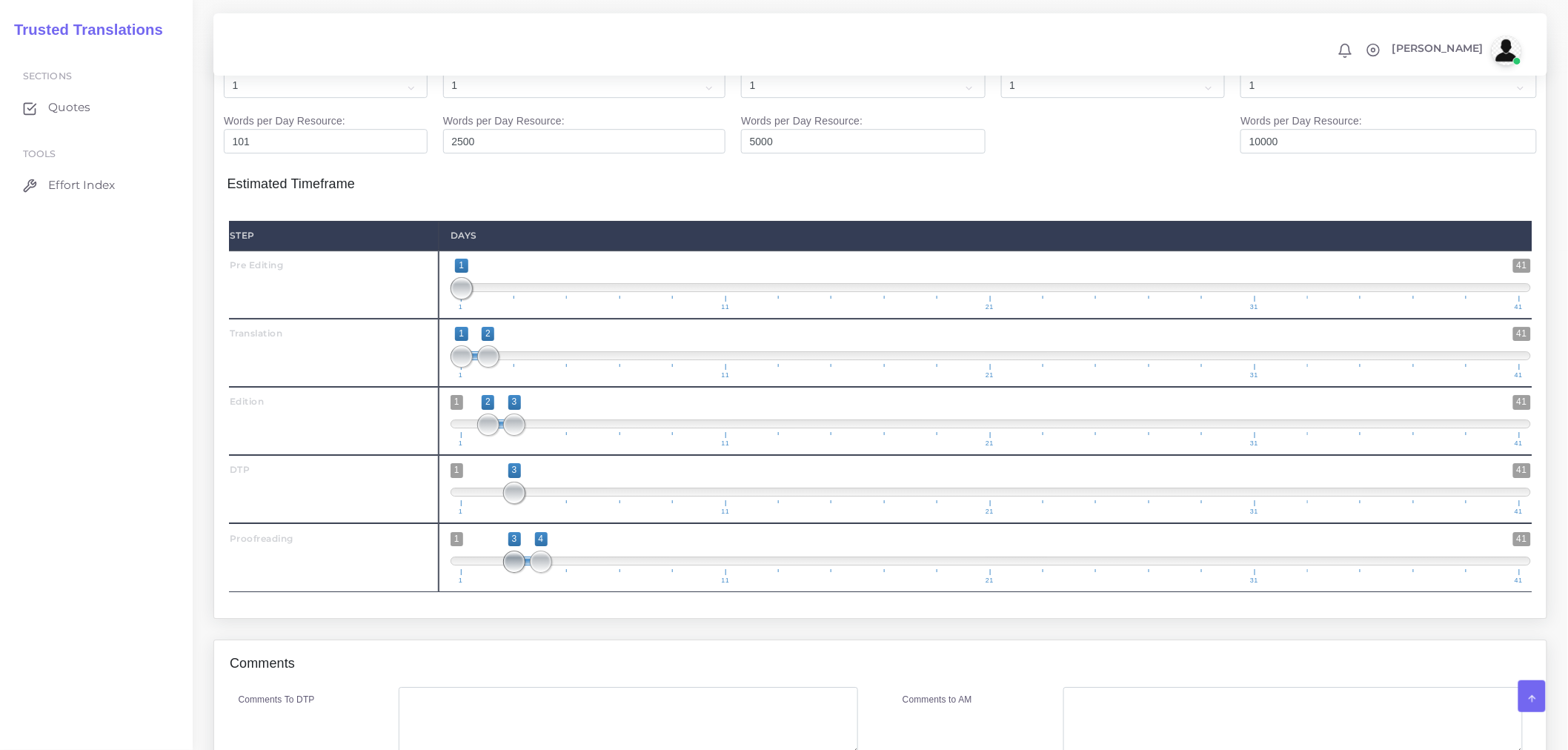
drag, startPoint x: 468, startPoint y: 602, endPoint x: 509, endPoint y: 602, distance: 41.0
click at [509, 573] on span at bounding box center [514, 562] width 22 height 22
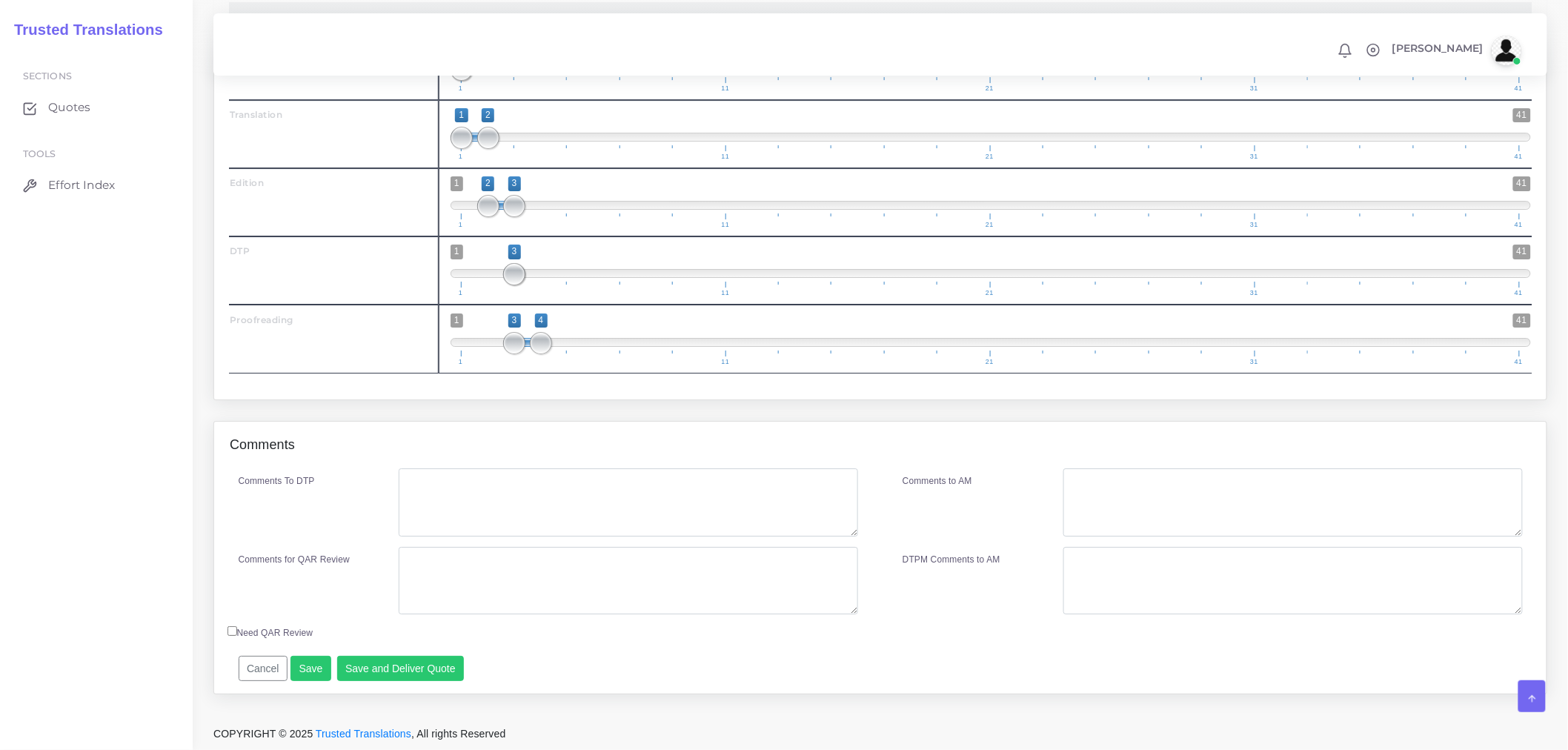
scroll to position [2059, 0]
click at [518, 536] on textarea "Comments To DTP" at bounding box center [628, 502] width 459 height 68
type textarea "DTP in Word"
click at [513, 572] on textarea "Comments for QAR Review" at bounding box center [628, 581] width 459 height 68
type textarea "P"
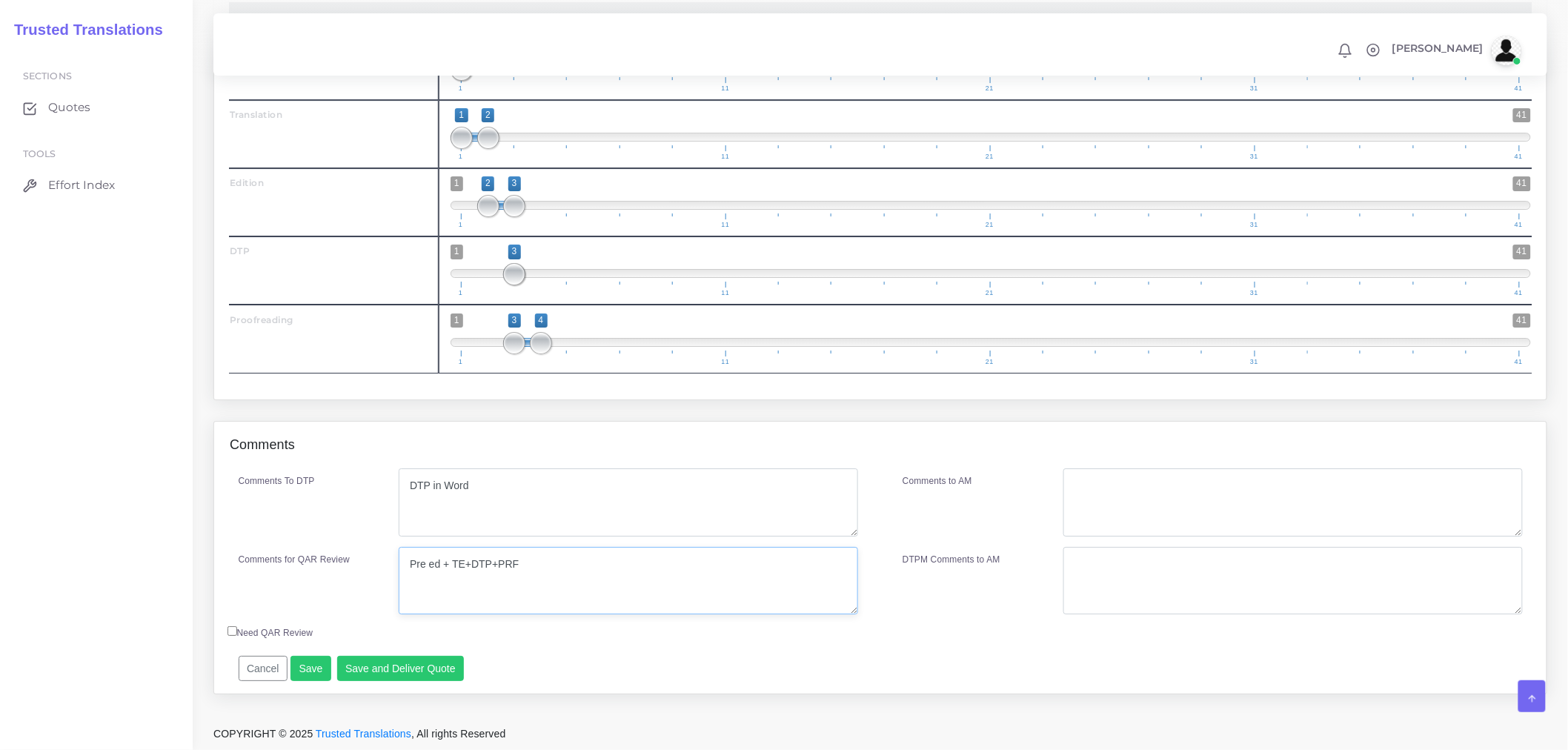
type textarea "Pre ed + TE+DTP+PRF"
click at [589, 420] on div "Resources Pre Editing (0.5 Hours) Translation ( 335 Word ," at bounding box center [880, 103] width 1356 height 635
click at [398, 679] on button "Save and Deliver Quote" at bounding box center [401, 669] width 128 height 26
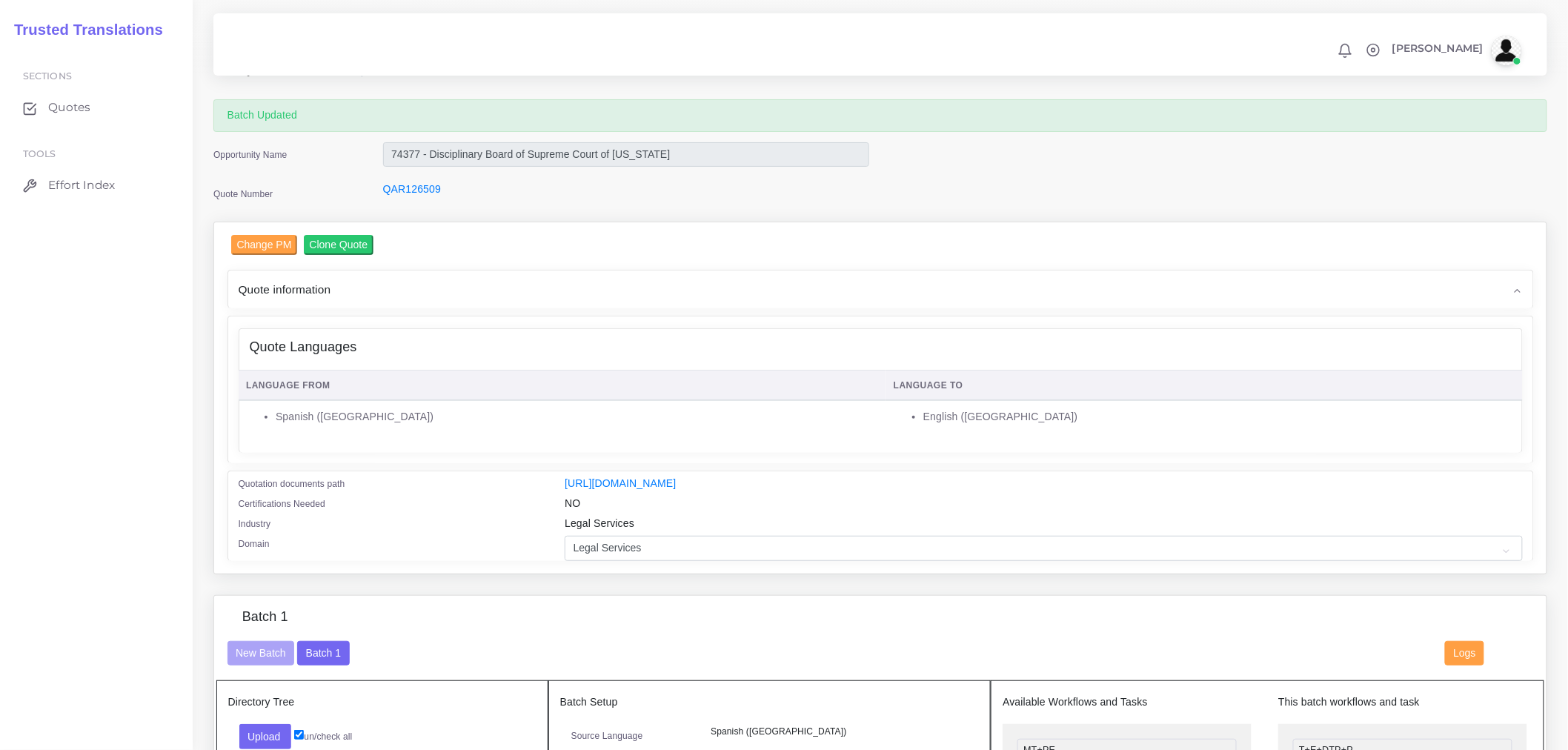
scroll to position [0, 0]
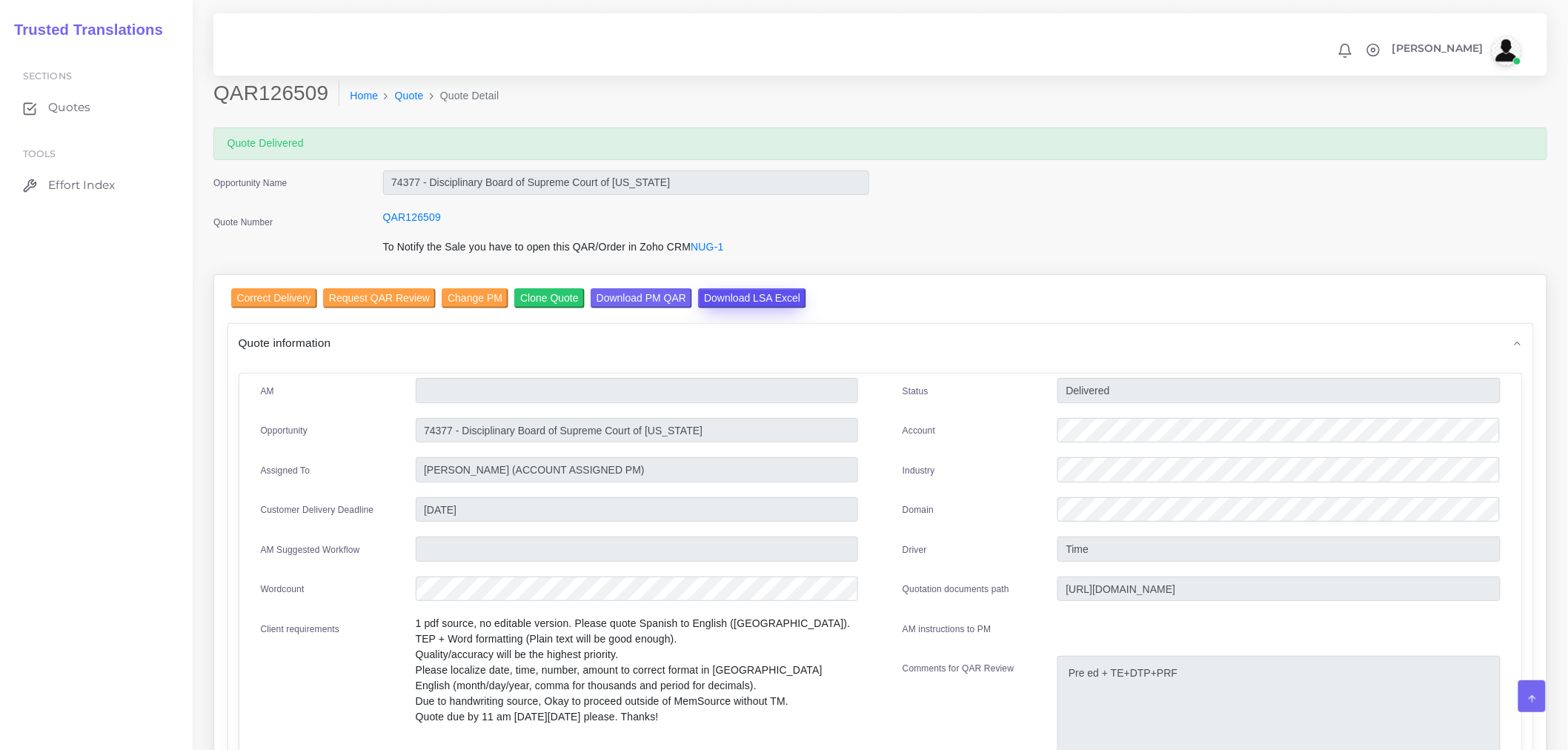
click at [759, 296] on input "Download LSA Excel" at bounding box center [752, 299] width 108 height 20
